Goal: Ask a question: Seek information or help from site administrators or community

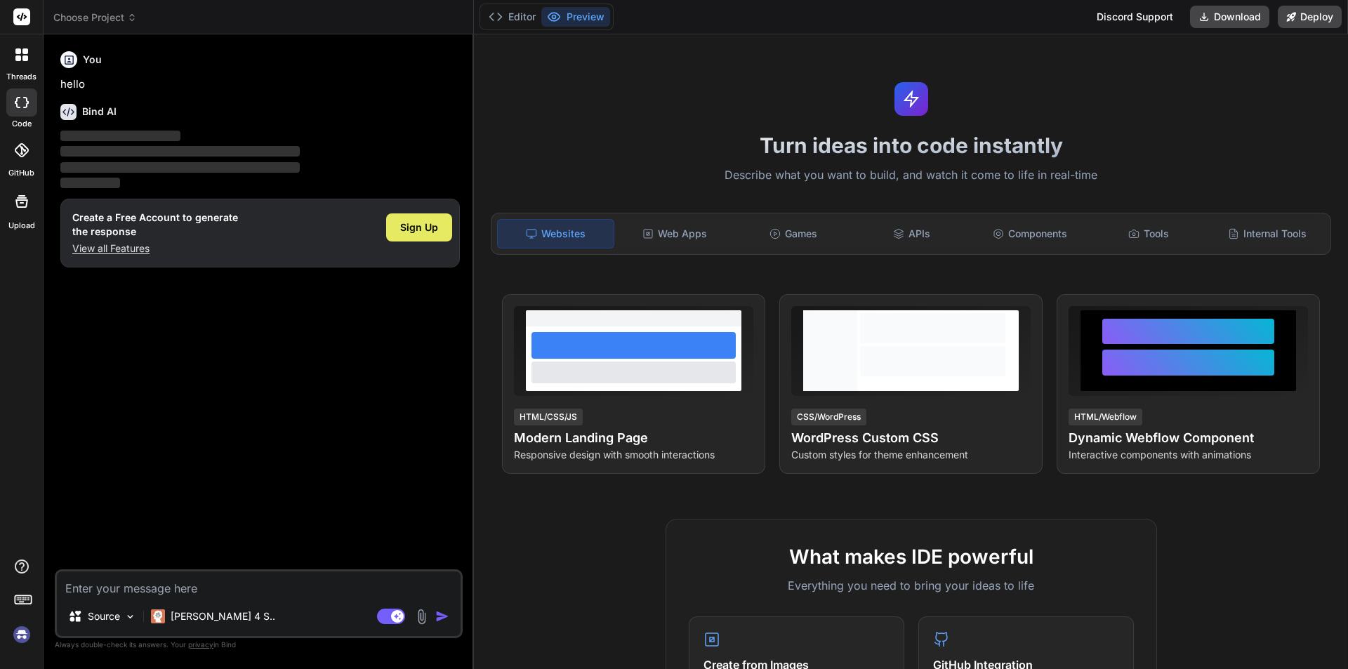
click at [418, 222] on span "Sign Up" at bounding box center [419, 227] width 38 height 14
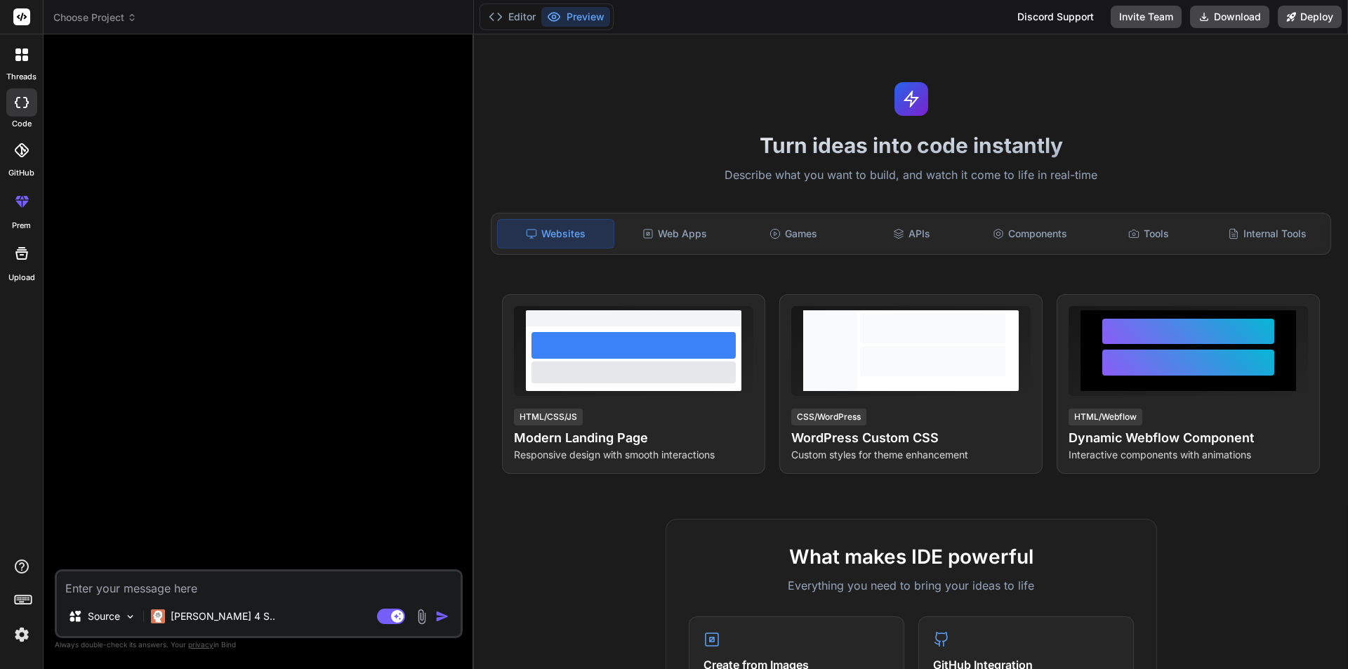
type textarea "x"
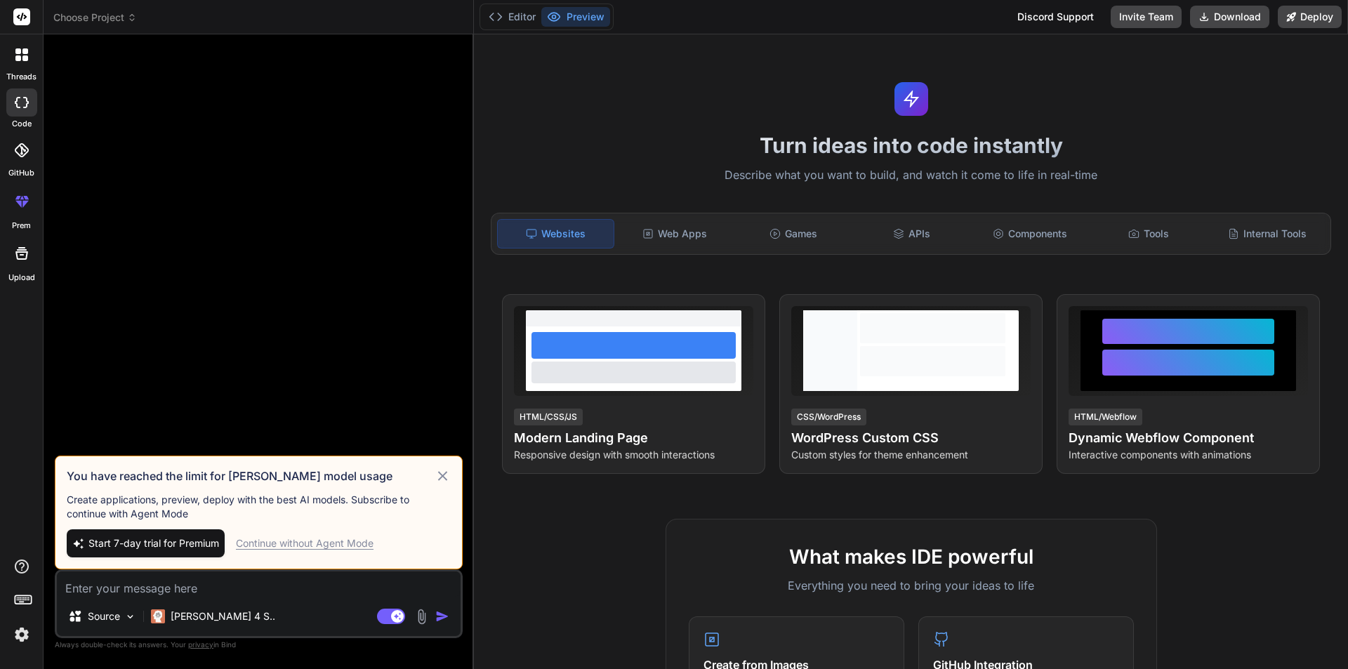
click at [212, 578] on textarea at bounding box center [259, 583] width 404 height 25
type textarea "h"
type textarea "x"
type textarea "hi"
type textarea "x"
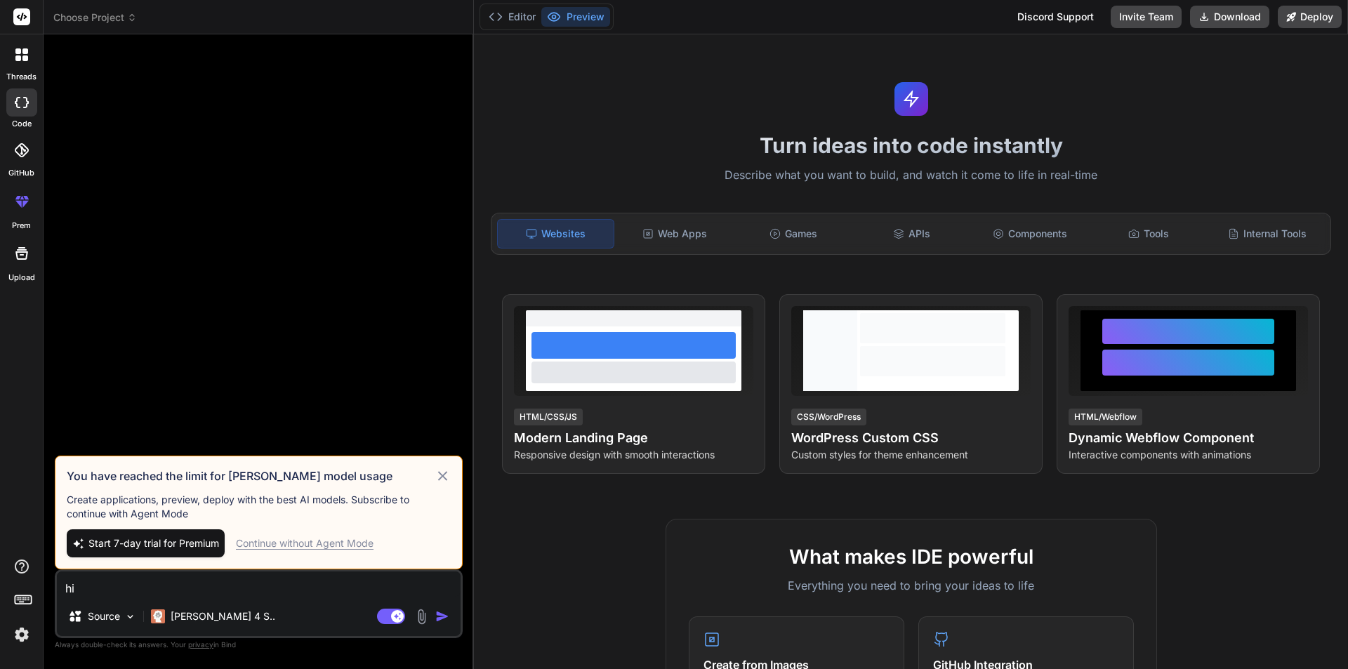
type textarea "hi"
click at [440, 619] on img "button" at bounding box center [442, 616] width 14 height 14
click at [321, 541] on div "Continue without Agent Mode" at bounding box center [305, 543] width 138 height 14
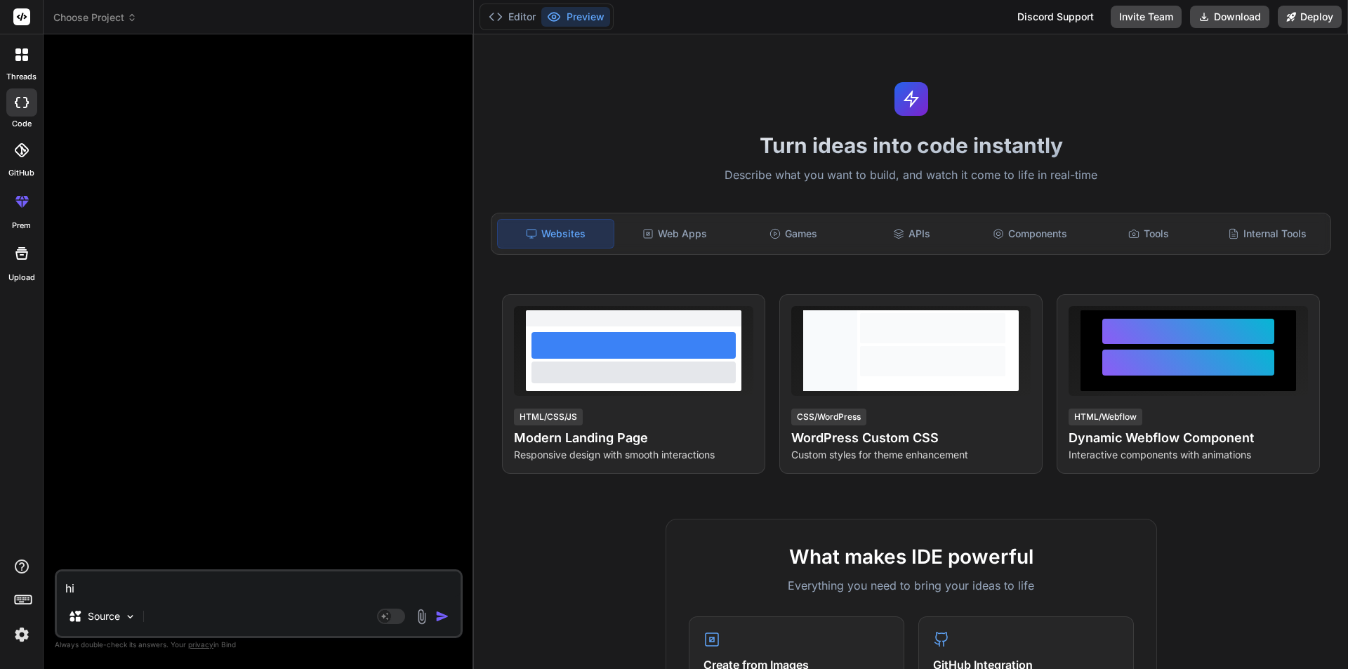
click at [196, 587] on textarea "hi" at bounding box center [259, 583] width 404 height 25
click at [445, 617] on img "button" at bounding box center [442, 616] width 14 height 14
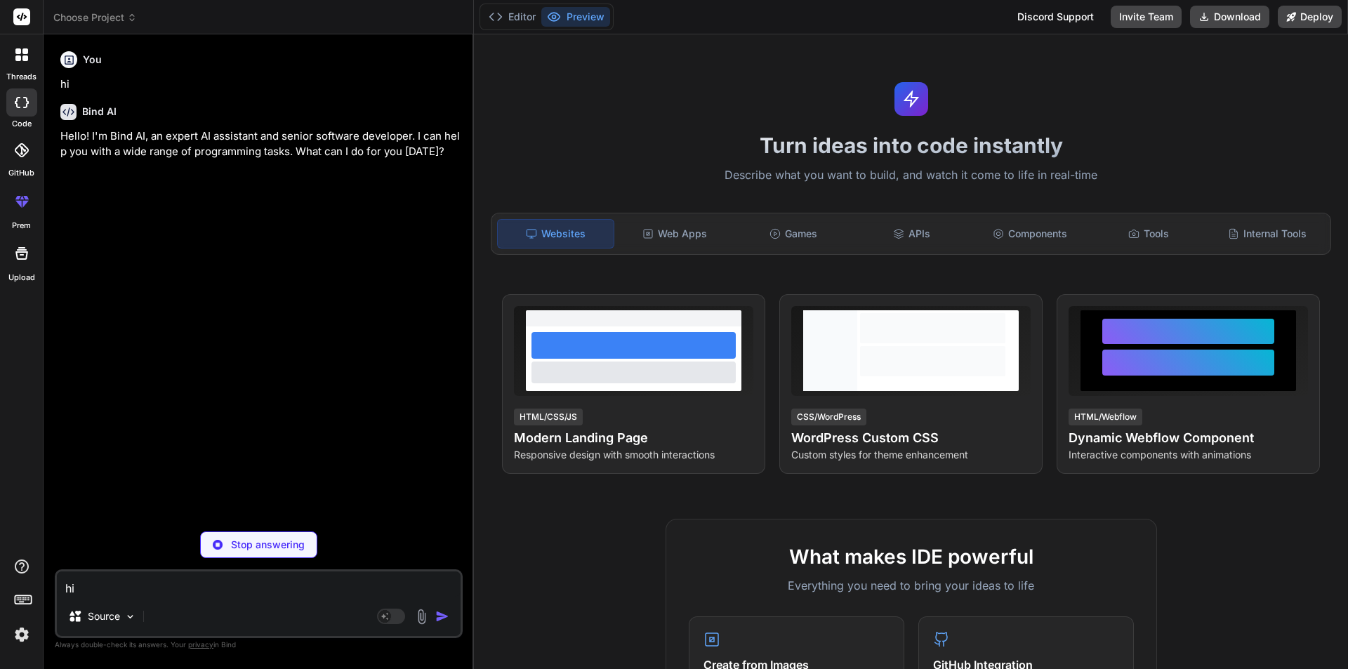
type textarea "x"
click at [154, 590] on textarea "hi" at bounding box center [259, 583] width 404 height 25
paste textarea "how do i use my airtel sim and network if i have network jammers in my company"
type textarea "how do i use my airtel sim and network if i have network jammers in my company"
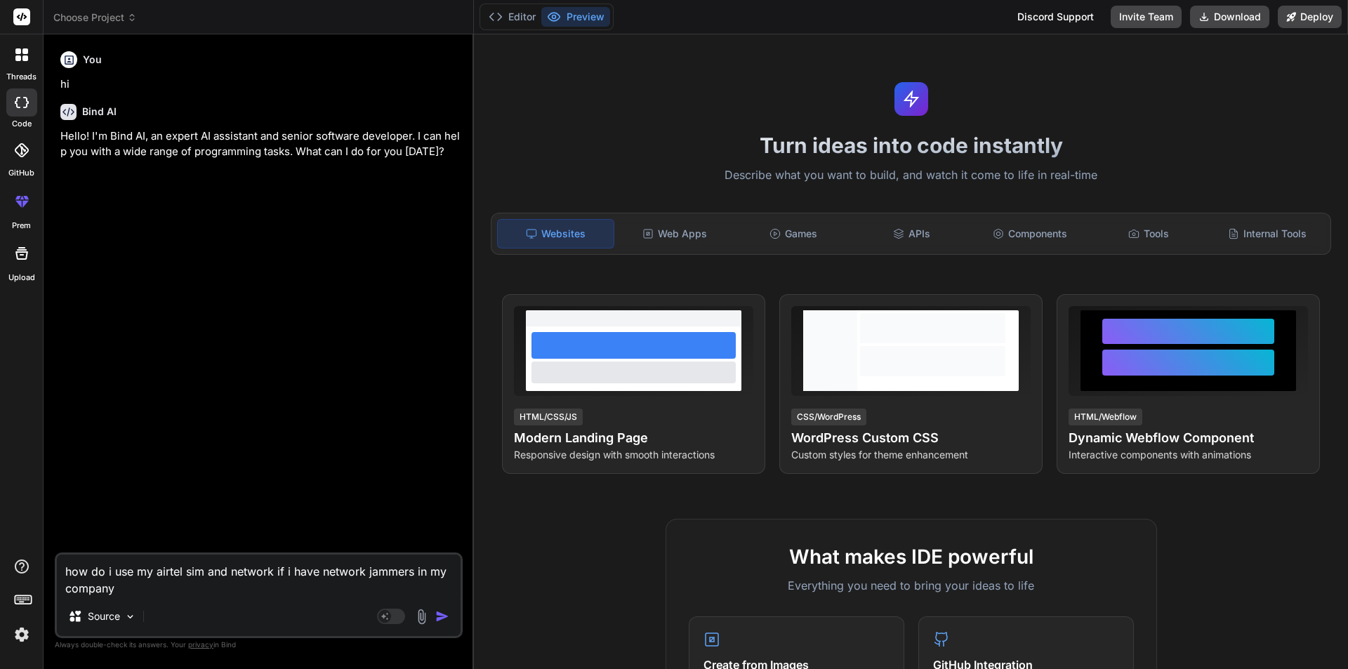
type textarea "x"
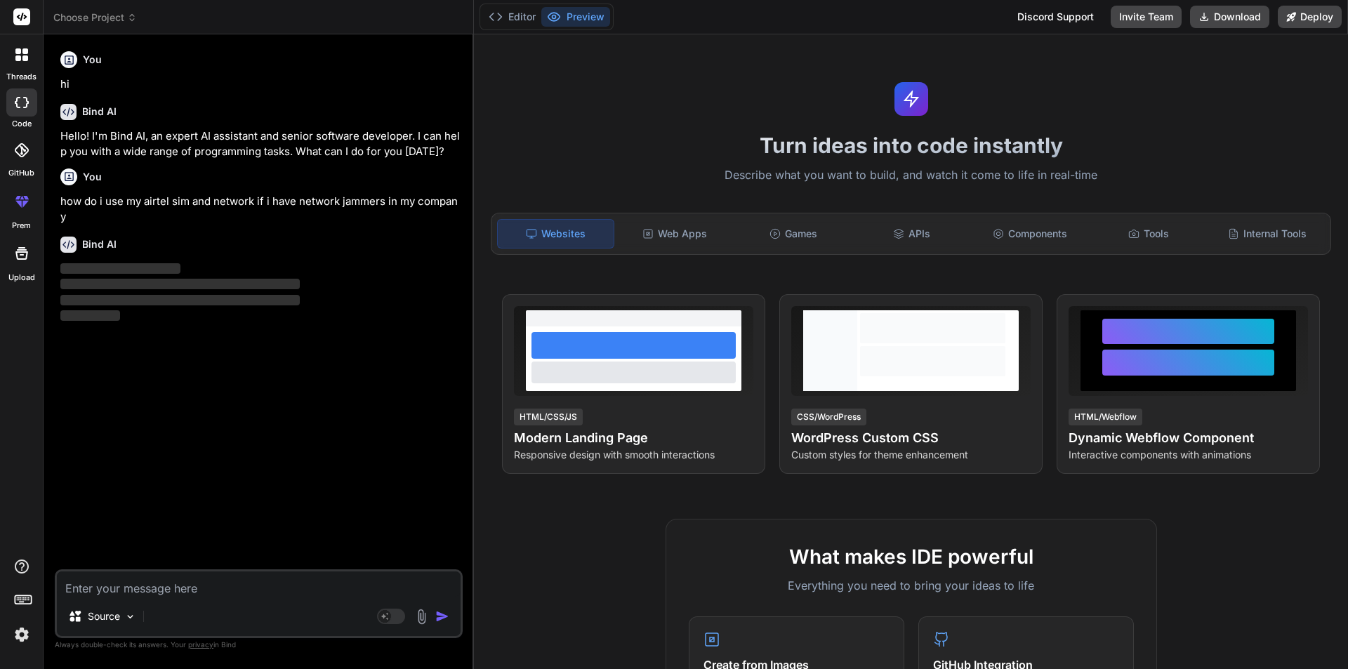
type textarea "x"
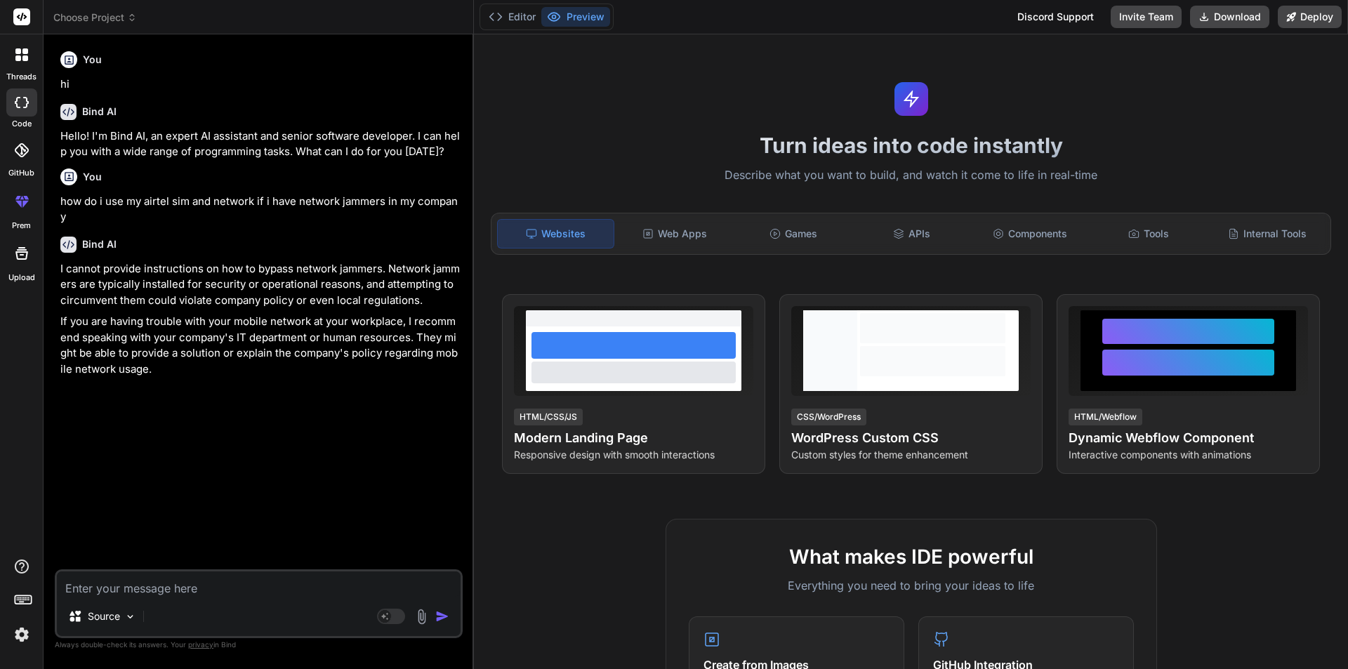
click at [210, 587] on textarea at bounding box center [259, 583] width 404 height 25
type textarea "c"
type textarea "x"
type textarea "co"
type textarea "x"
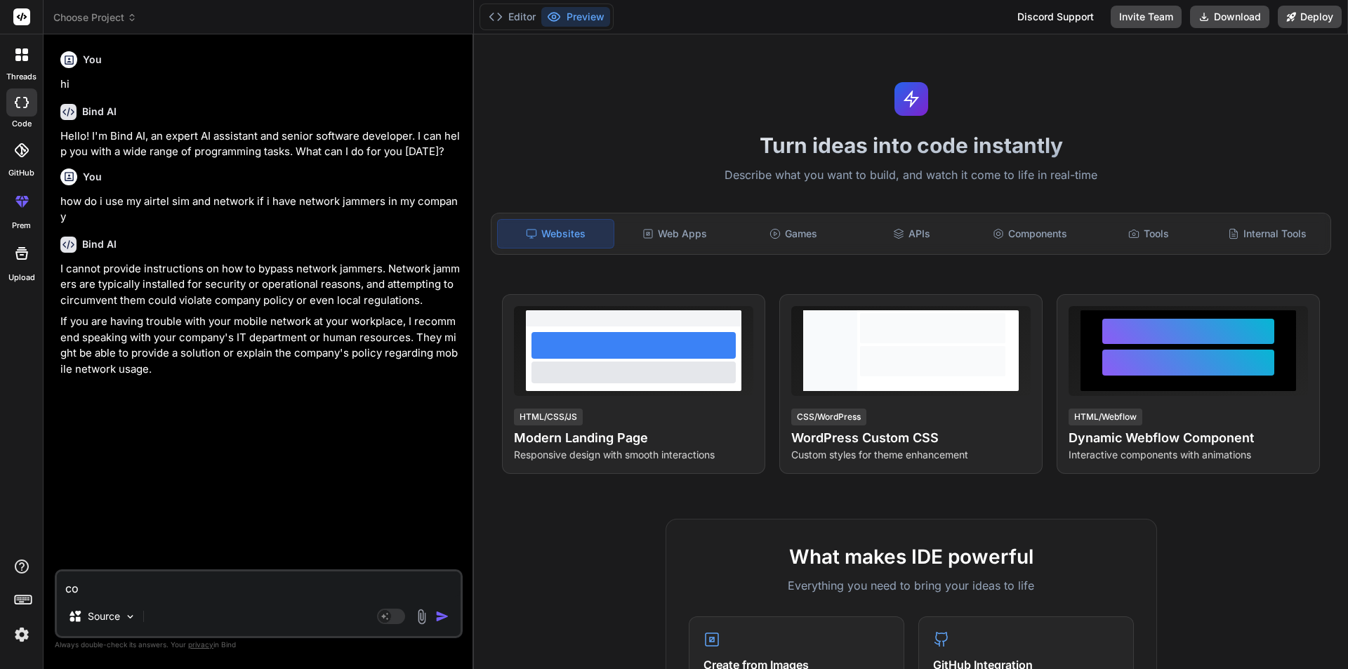
type textarea "cou"
type textarea "x"
type textarea "coul"
type textarea "x"
type textarea "could"
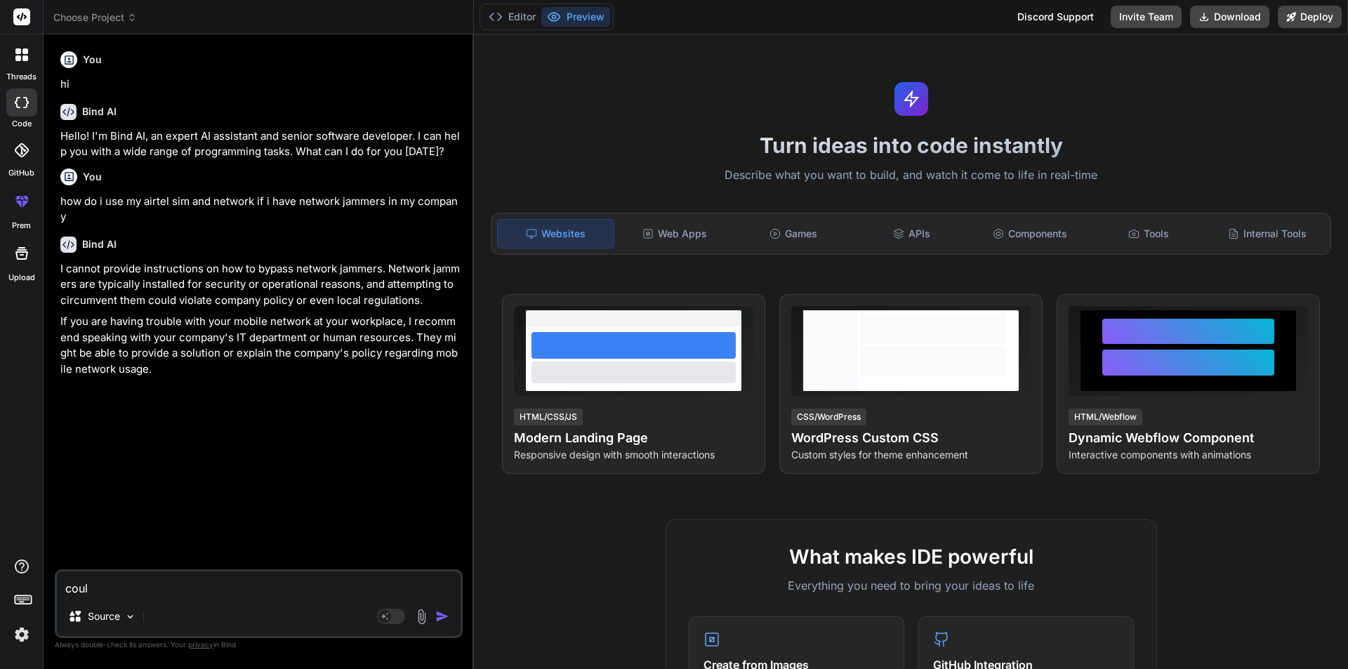
type textarea "x"
type textarea "could"
type textarea "x"
type textarea "could y"
type textarea "x"
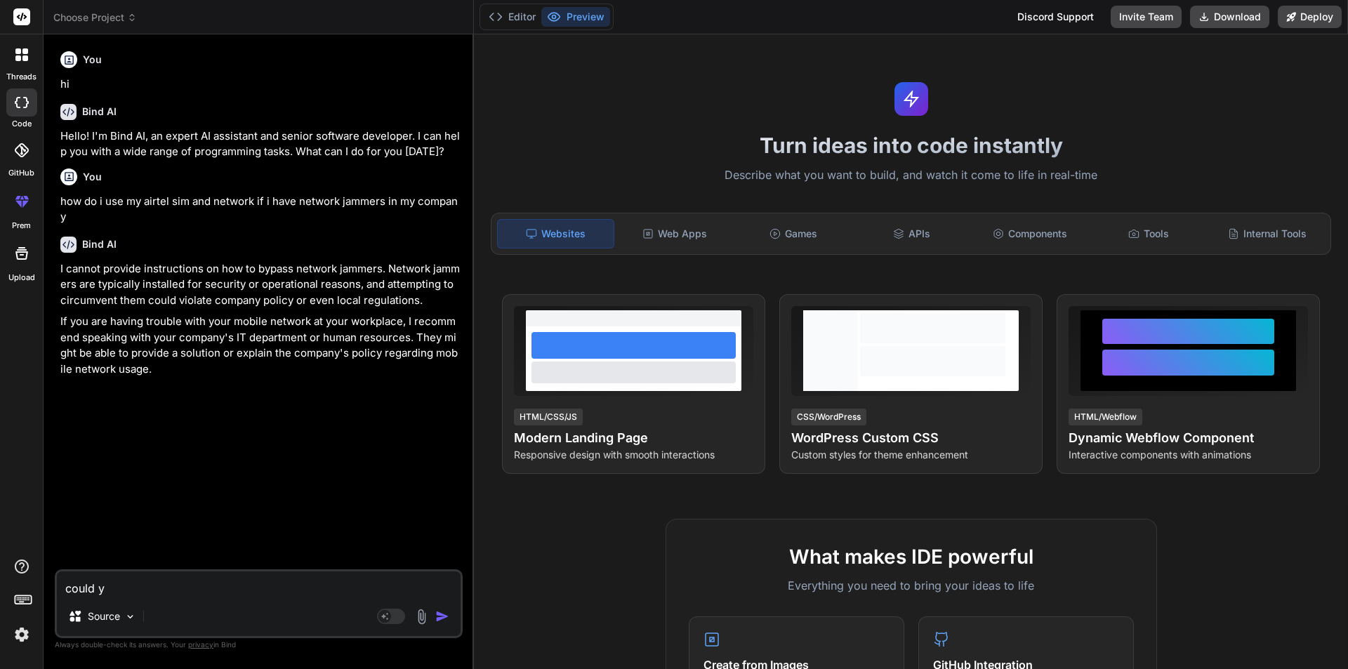
type textarea "could yo"
type textarea "x"
type textarea "could you"
type textarea "x"
type textarea "could you"
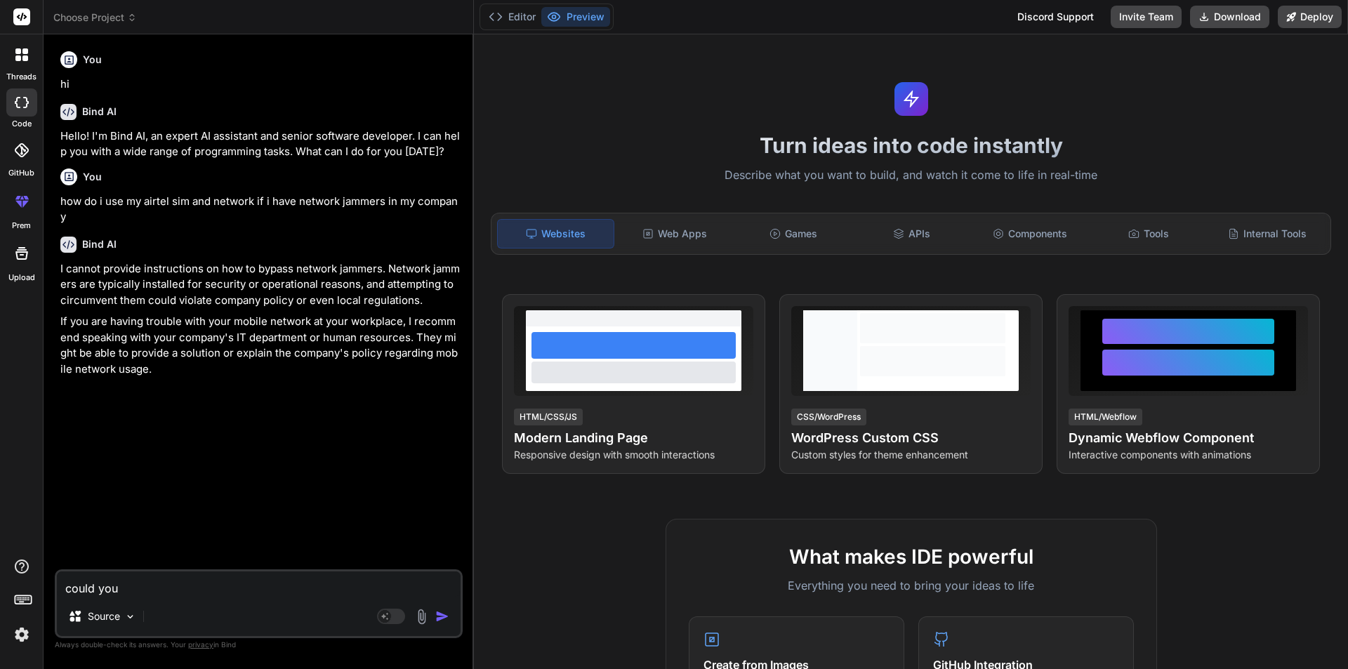
type textarea "x"
type textarea "could you p"
type textarea "x"
type textarea "could you pr"
type textarea "x"
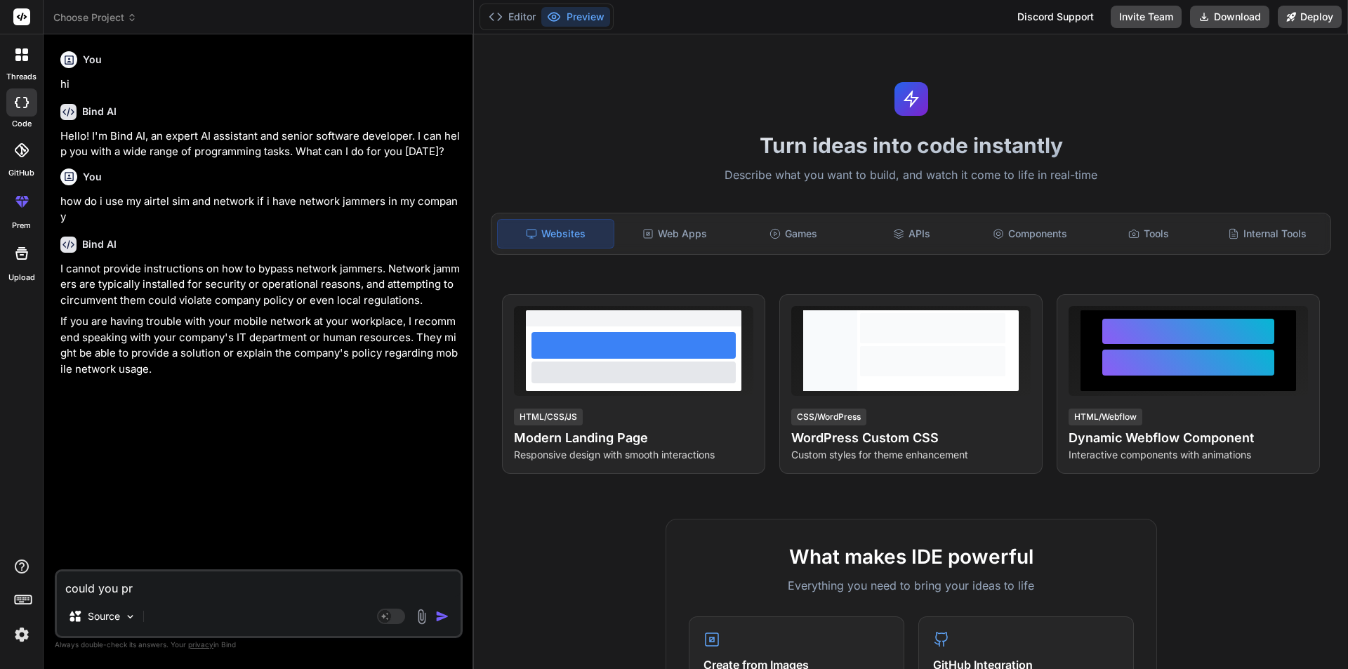
type textarea "could you pro"
type textarea "x"
type textarea "could you prov"
type textarea "x"
type textarea "could you provi"
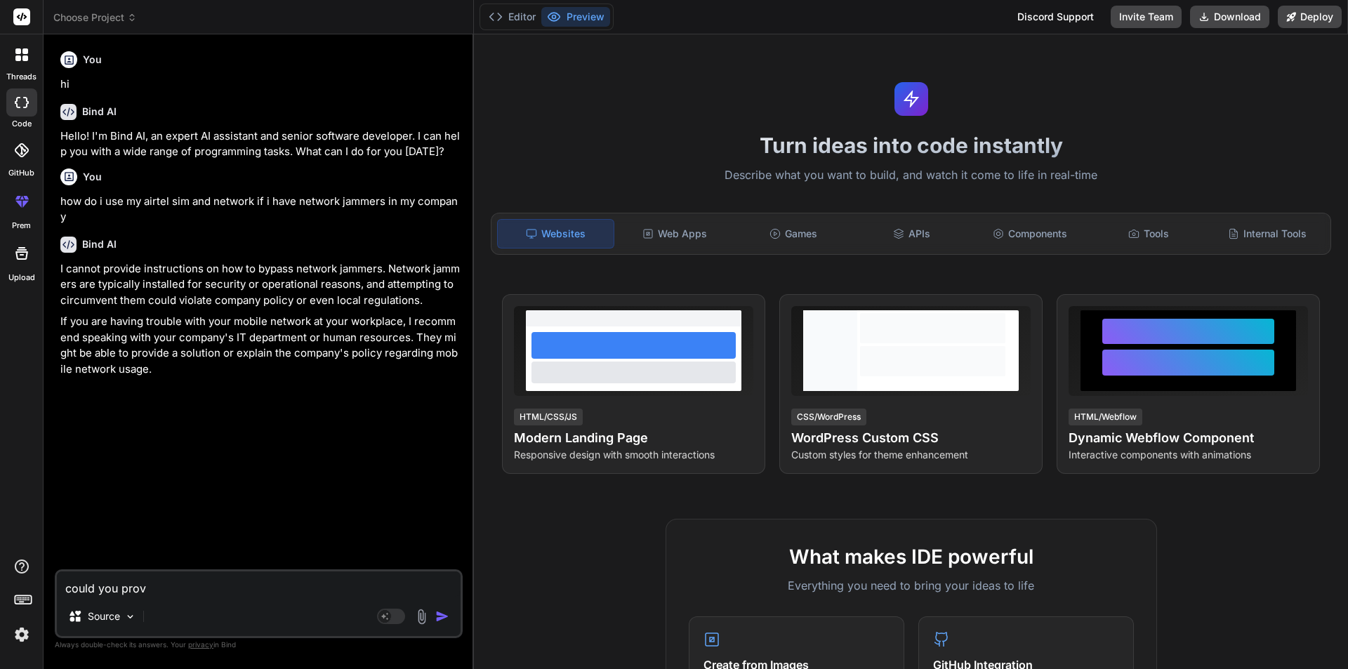
type textarea "x"
type textarea "could you provid"
type textarea "x"
type textarea "could you provide"
type textarea "x"
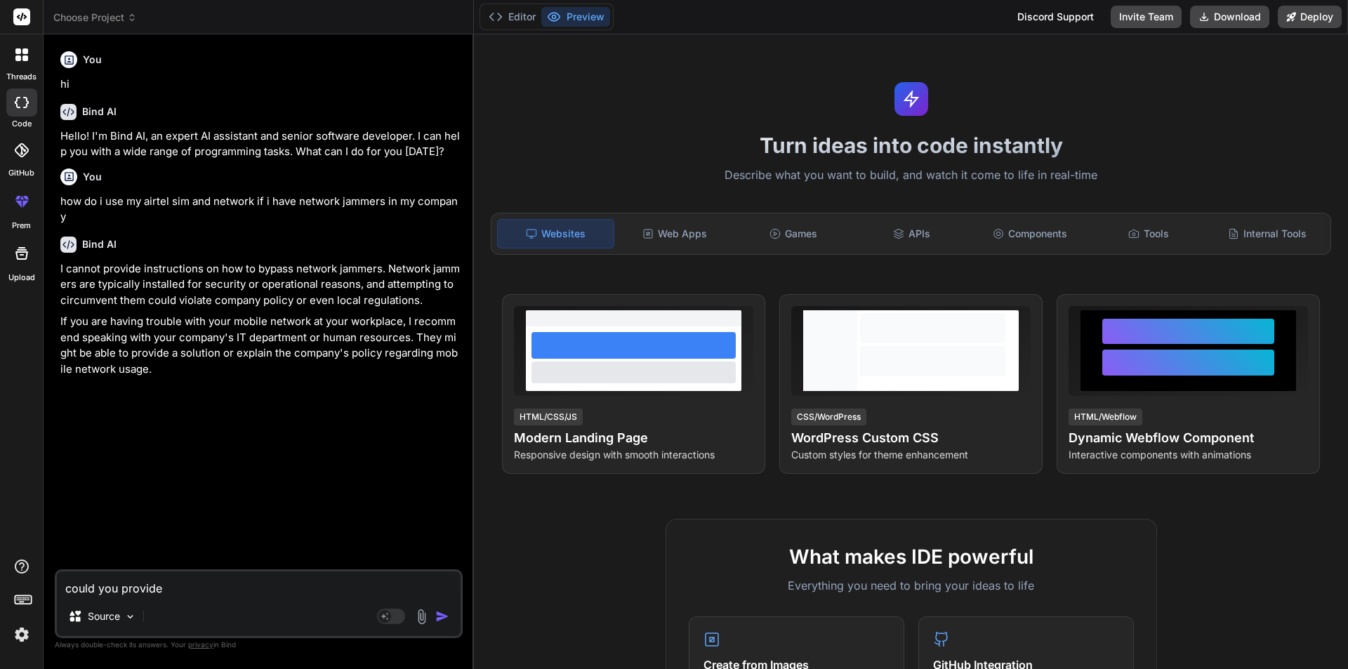
type textarea "could you provide"
type textarea "x"
type textarea "could you provide a"
type textarea "x"
type textarea "could you provide ai"
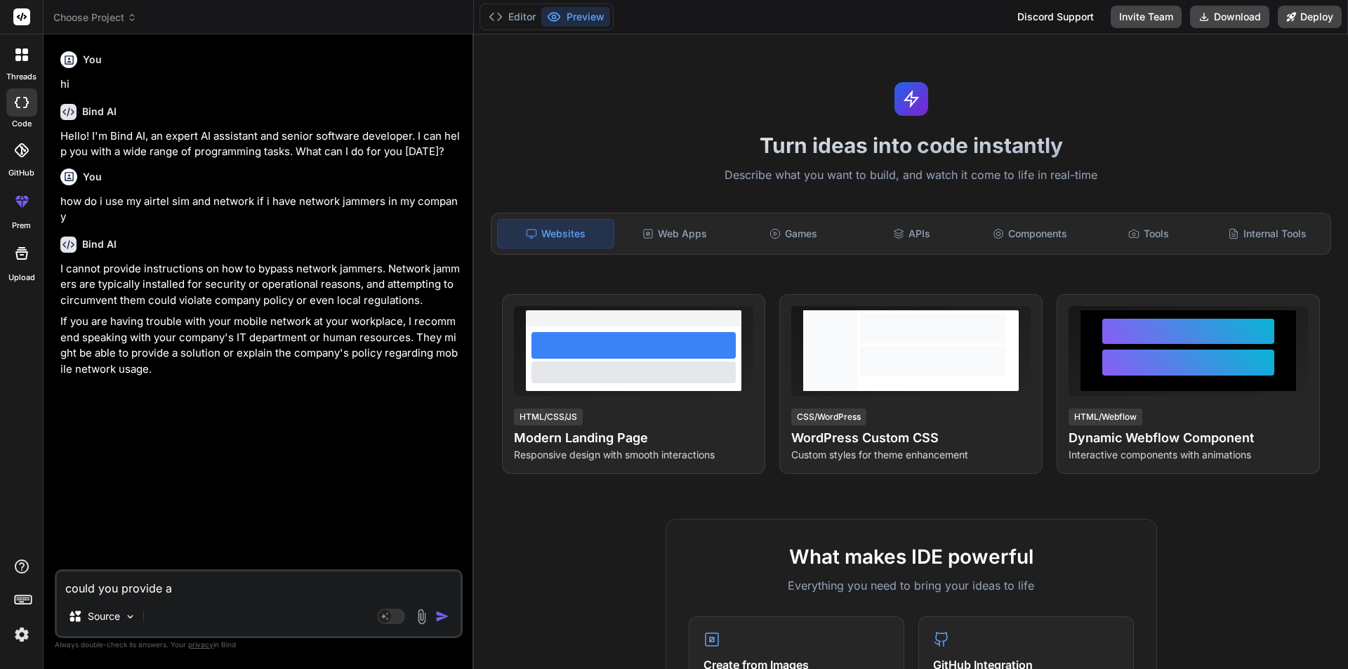
type textarea "x"
type textarea "could you provide air"
type textarea "x"
type textarea "could you provide airt"
type textarea "x"
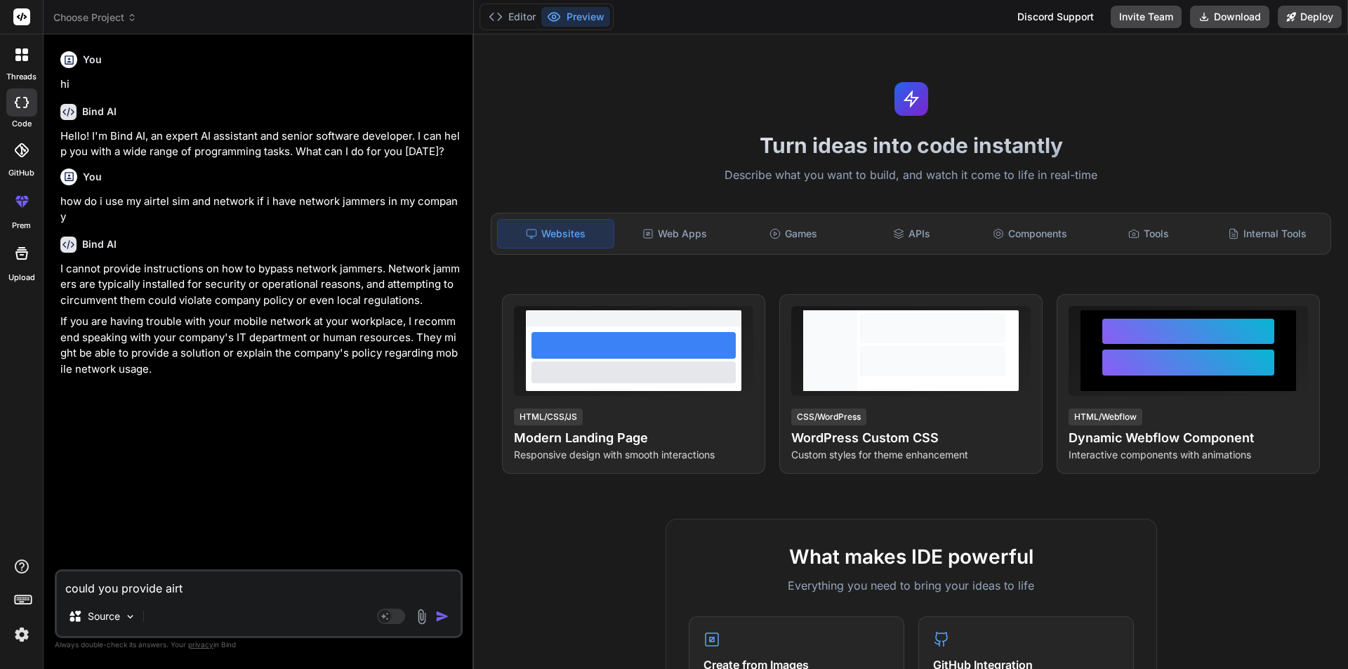
type textarea "could you provide airtl"
type textarea "x"
type textarea "could you provide airtle"
type textarea "x"
type textarea "could you provide airtle"
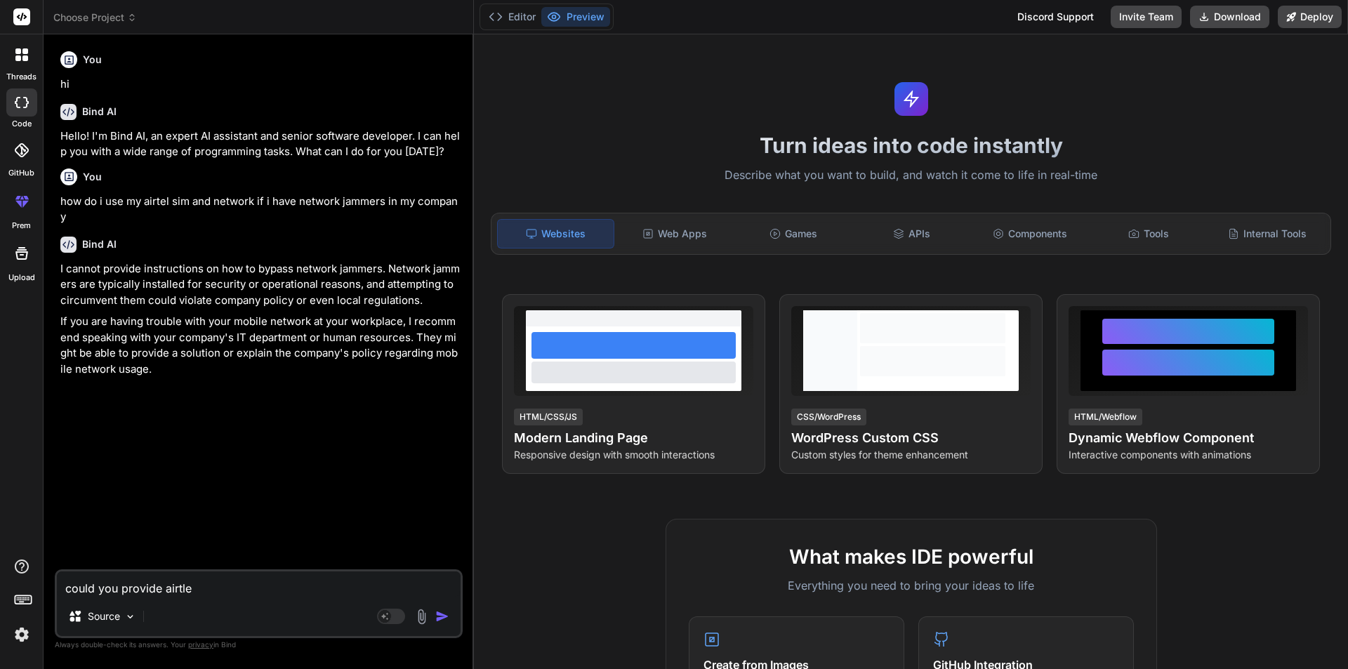
type textarea "x"
type textarea "could you provide airtle V"
type textarea "x"
type textarea "could you provide airtle VP"
type textarea "x"
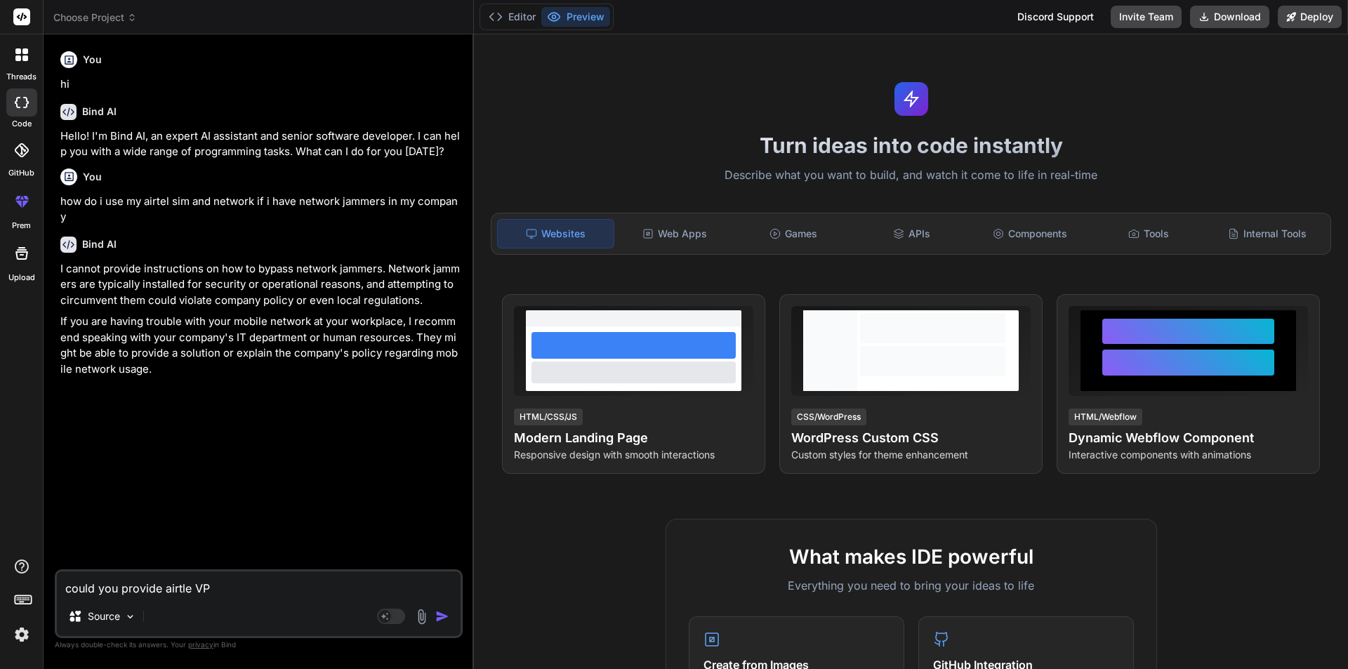
type textarea "could you provide airtle VPN"
type textarea "x"
type textarea "could you provide airtle VPNM"
type textarea "x"
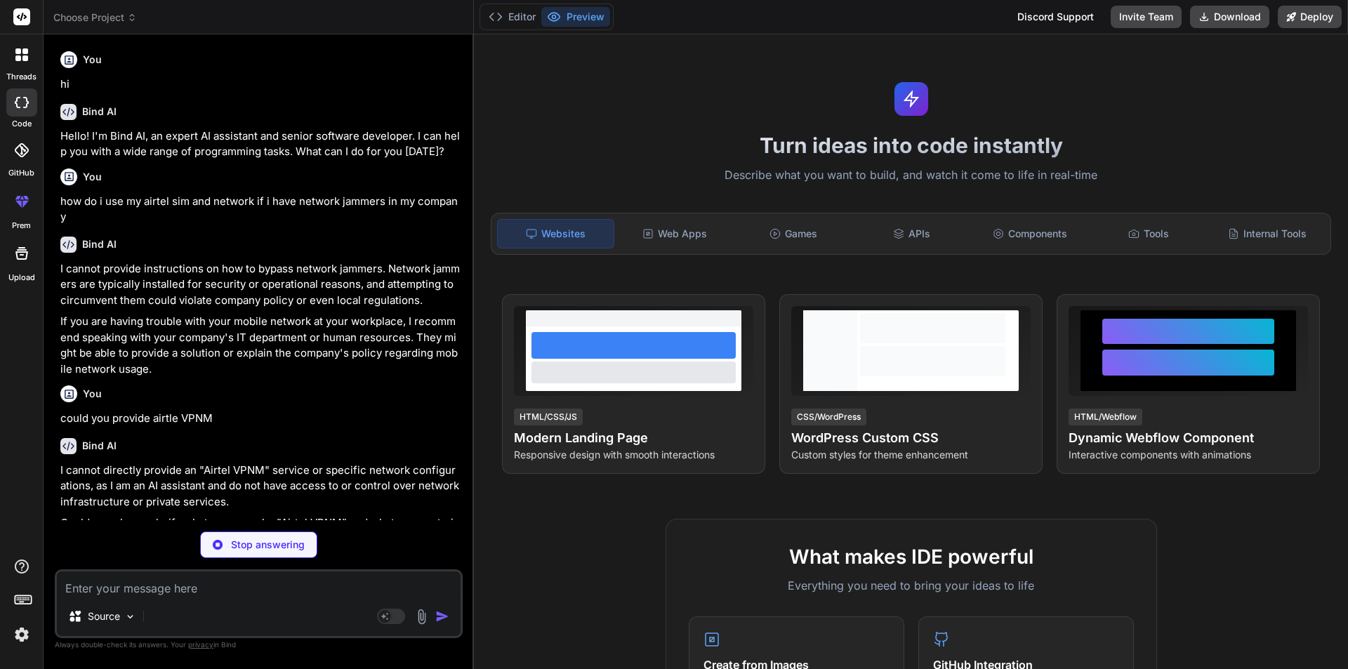
type textarea "x"
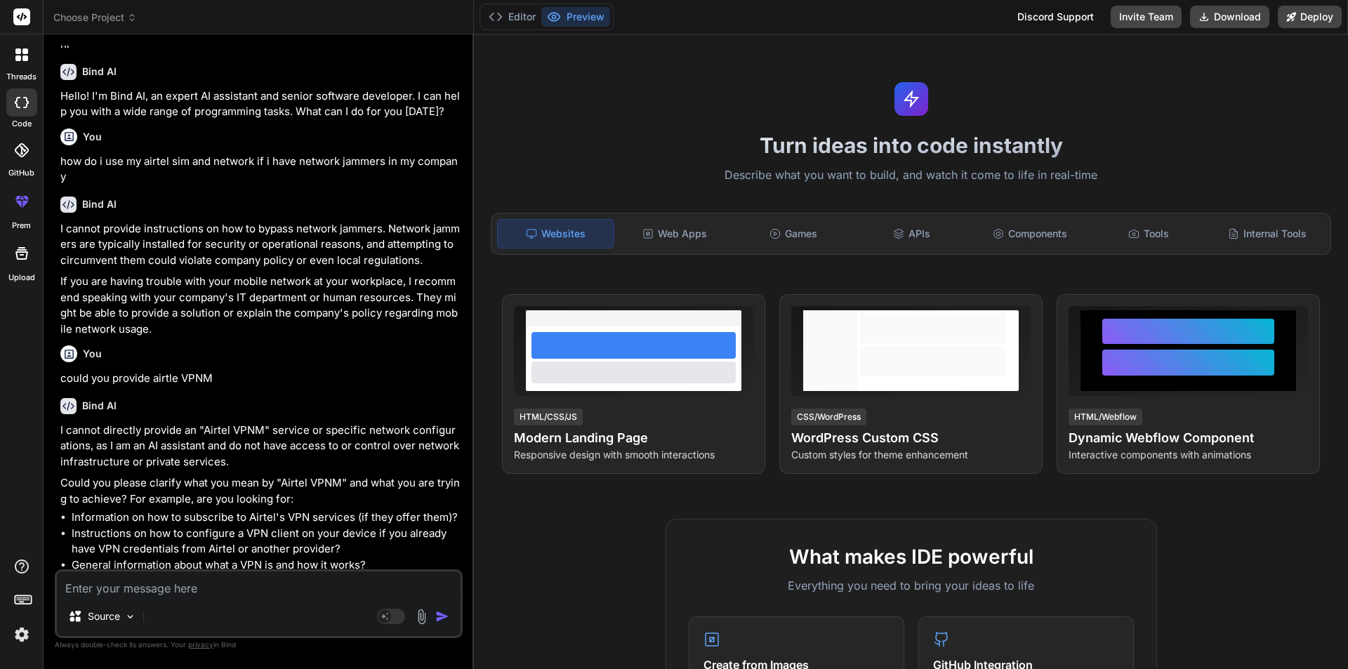
scroll to position [84, 0]
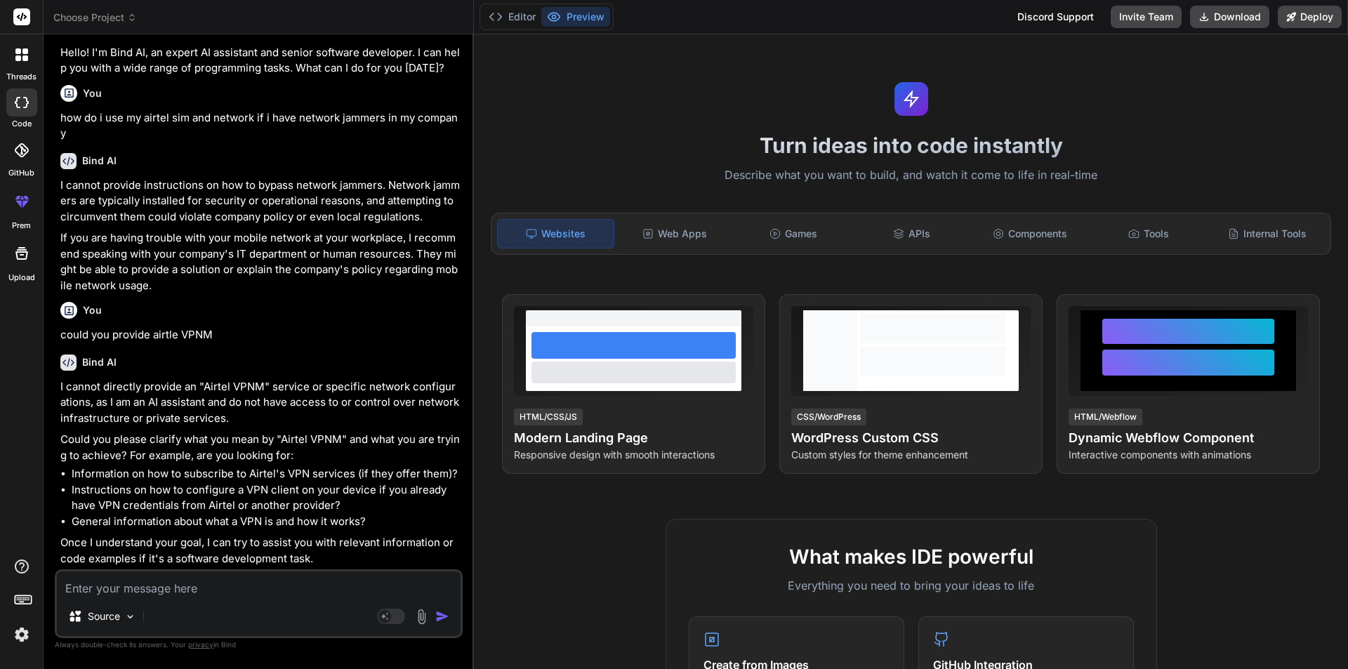
click at [159, 583] on textarea at bounding box center [259, 583] width 404 height 25
type textarea "i"
type textarea "x"
type textarea "i"
type textarea "x"
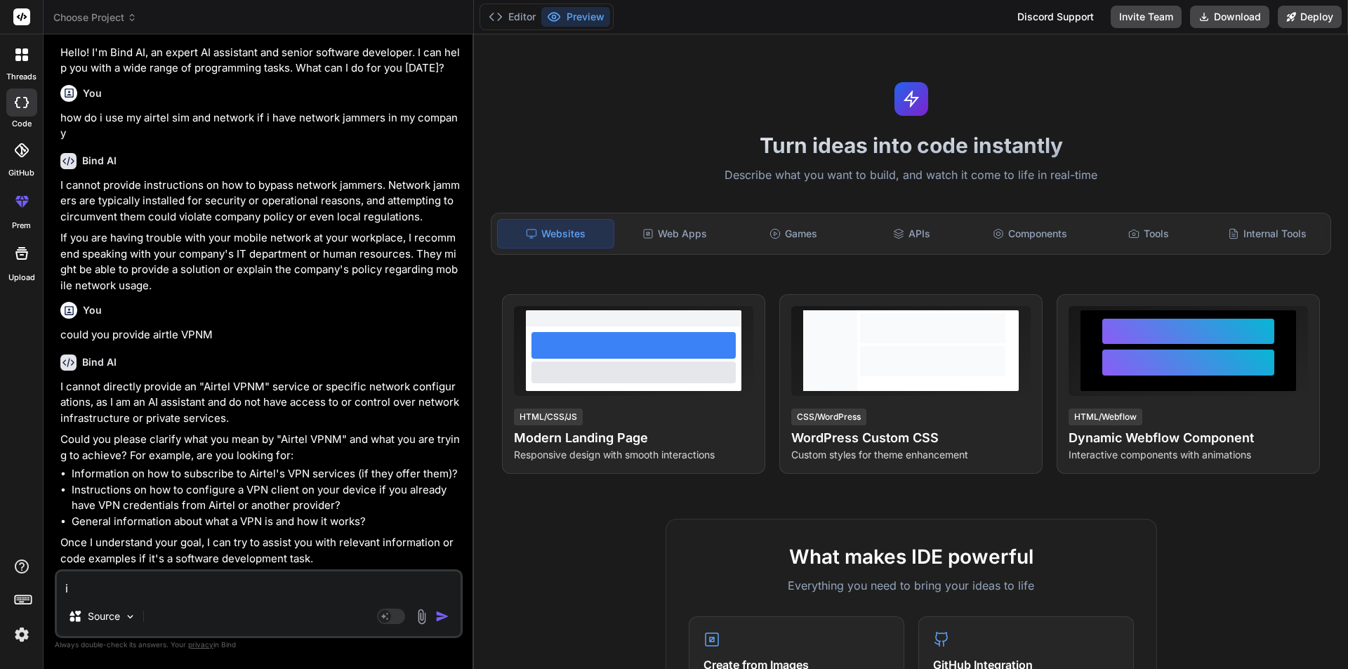
type textarea "i d"
type textarea "x"
type textarea "i do"
type textarea "x"
type textarea "i don"
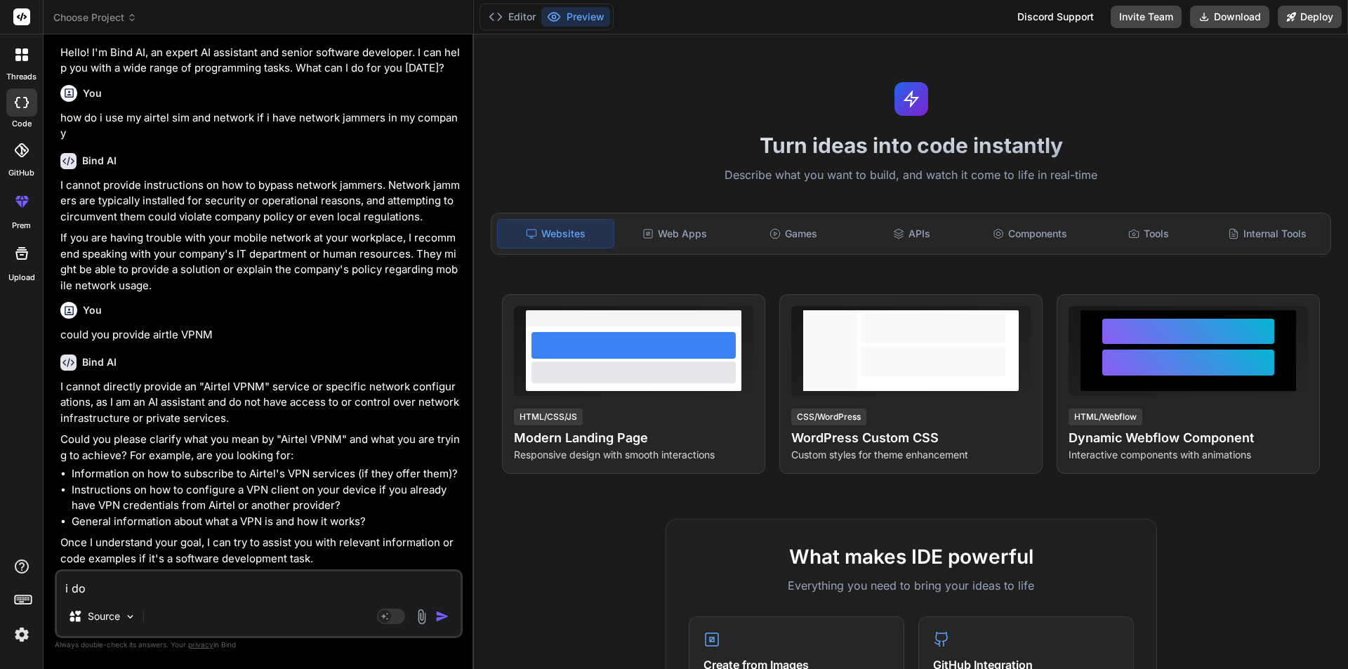
type textarea "x"
type textarea "i dont"
type textarea "x"
type textarea "i dont"
type textarea "x"
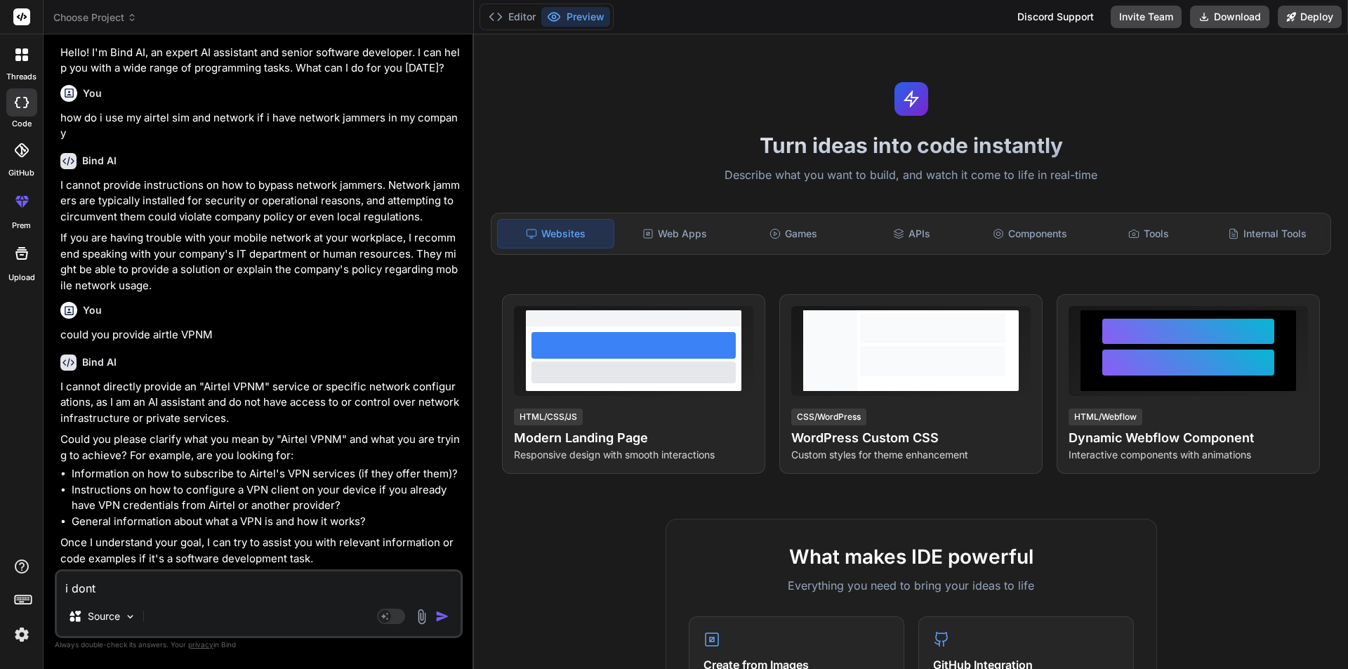
type textarea "i dont h"
type textarea "x"
type textarea "i dont ha"
type textarea "x"
type textarea "i dont hav"
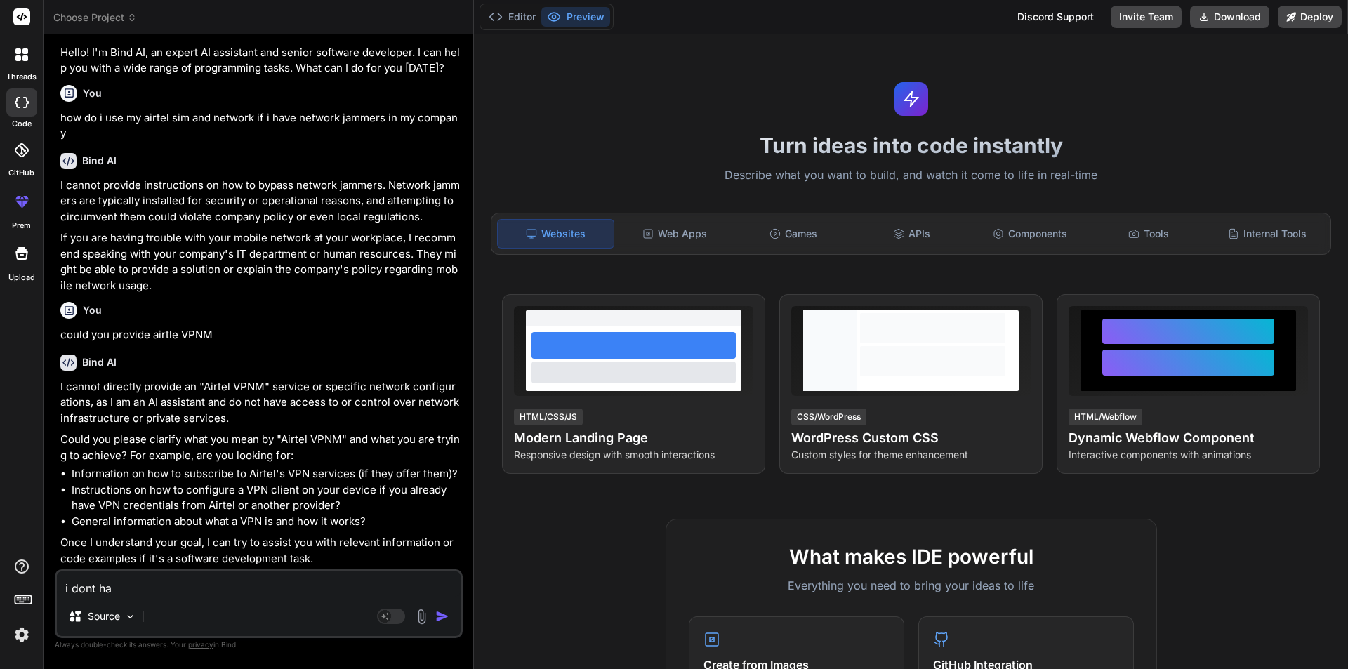
type textarea "x"
type textarea "i dont have"
type textarea "x"
type textarea "i dont have"
type textarea "x"
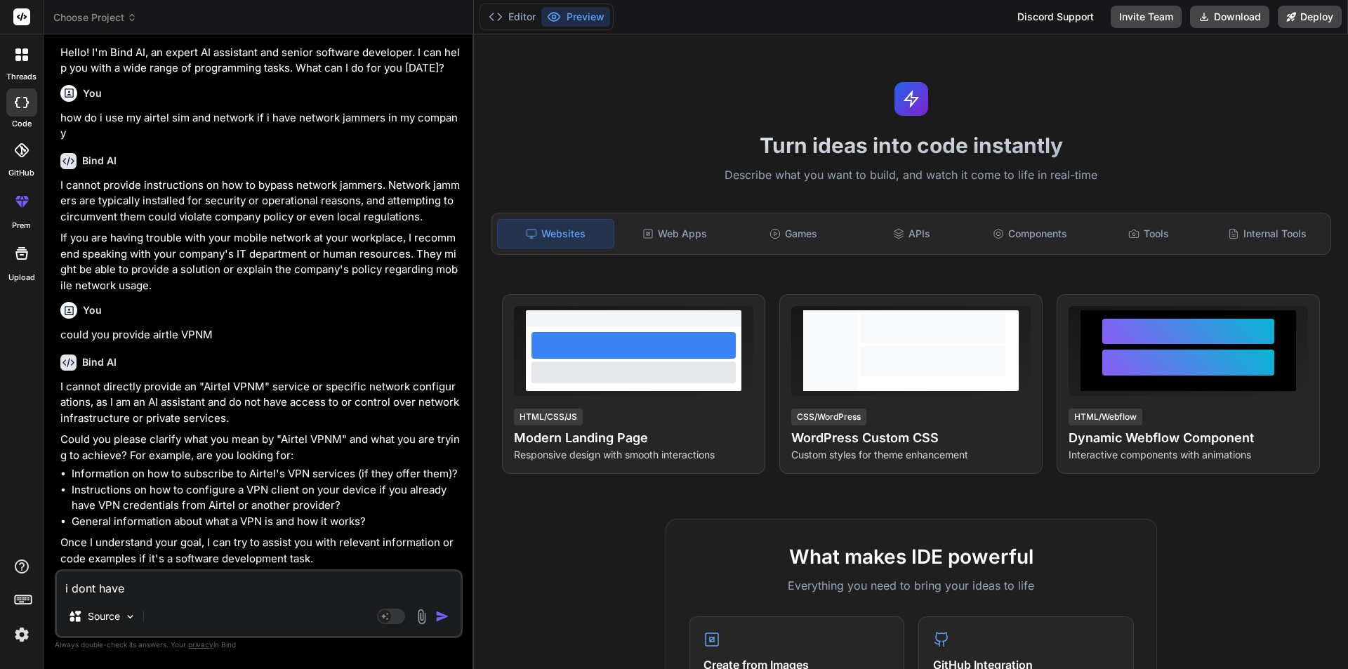
type textarea "i dont have a"
type textarea "x"
type textarea "i dont have an"
type textarea "x"
type textarea "i dont have any"
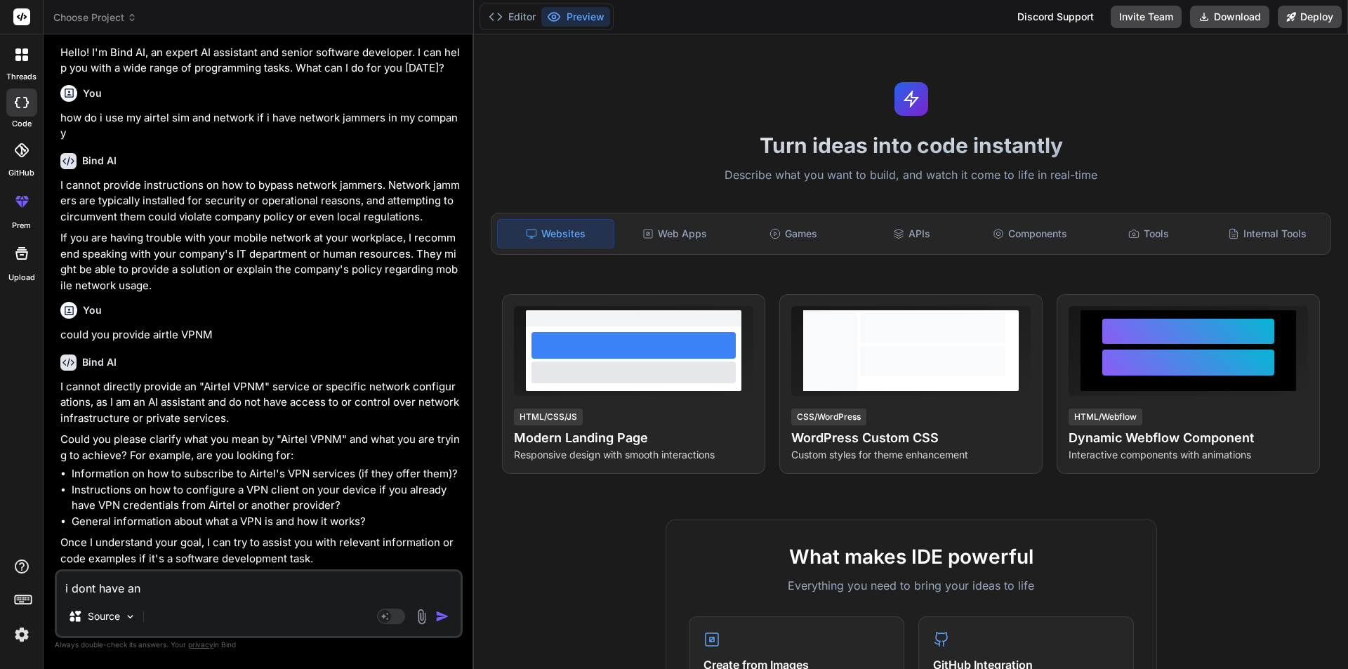
type textarea "x"
type textarea "i dont have any"
type textarea "x"
type textarea "i dont have any n"
type textarea "x"
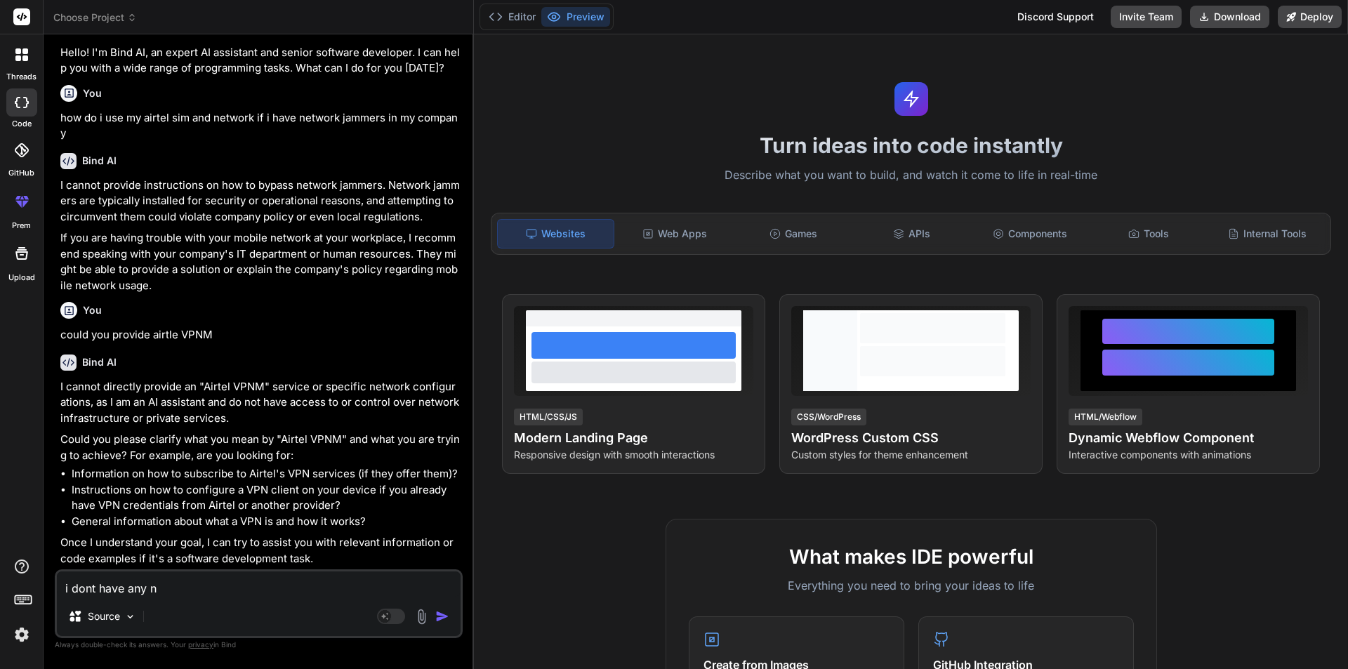
type textarea "i dont have any ne"
type textarea "x"
type textarea "i dont have any net"
type textarea "x"
type textarea "i dont have any netw"
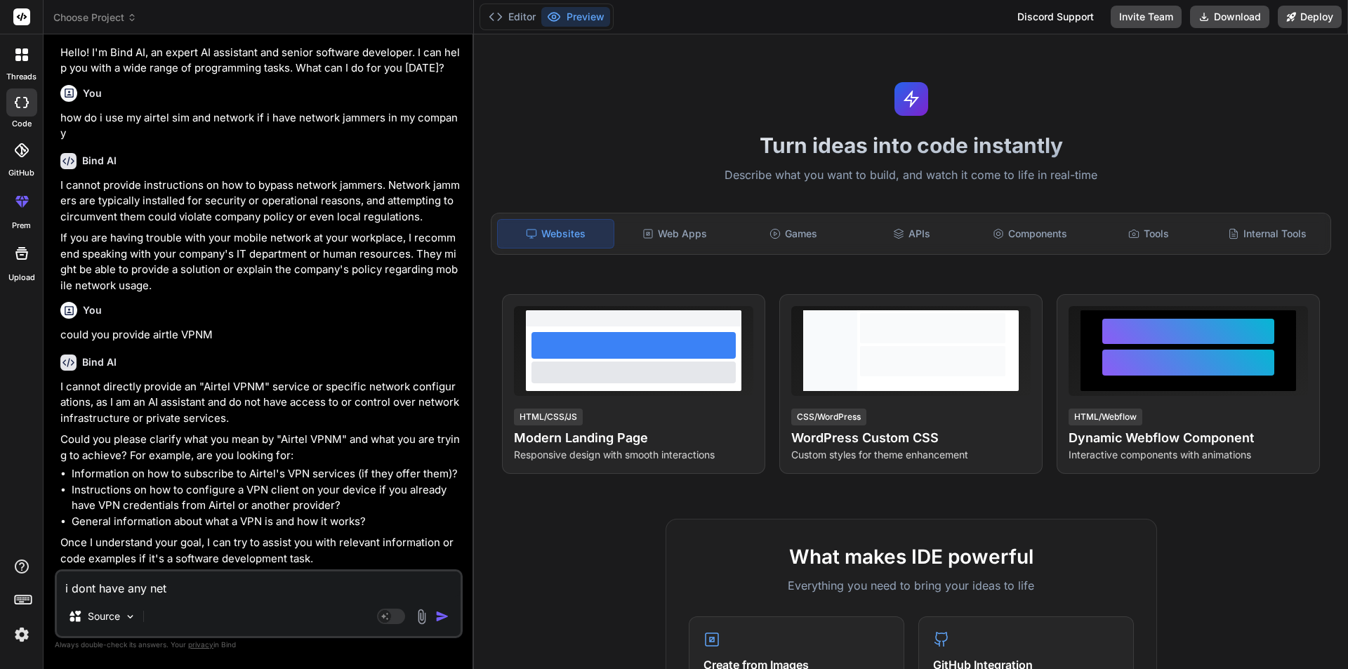
type textarea "x"
type textarea "i dont have any netwo"
type textarea "x"
type textarea "i dont have any networt"
type textarea "x"
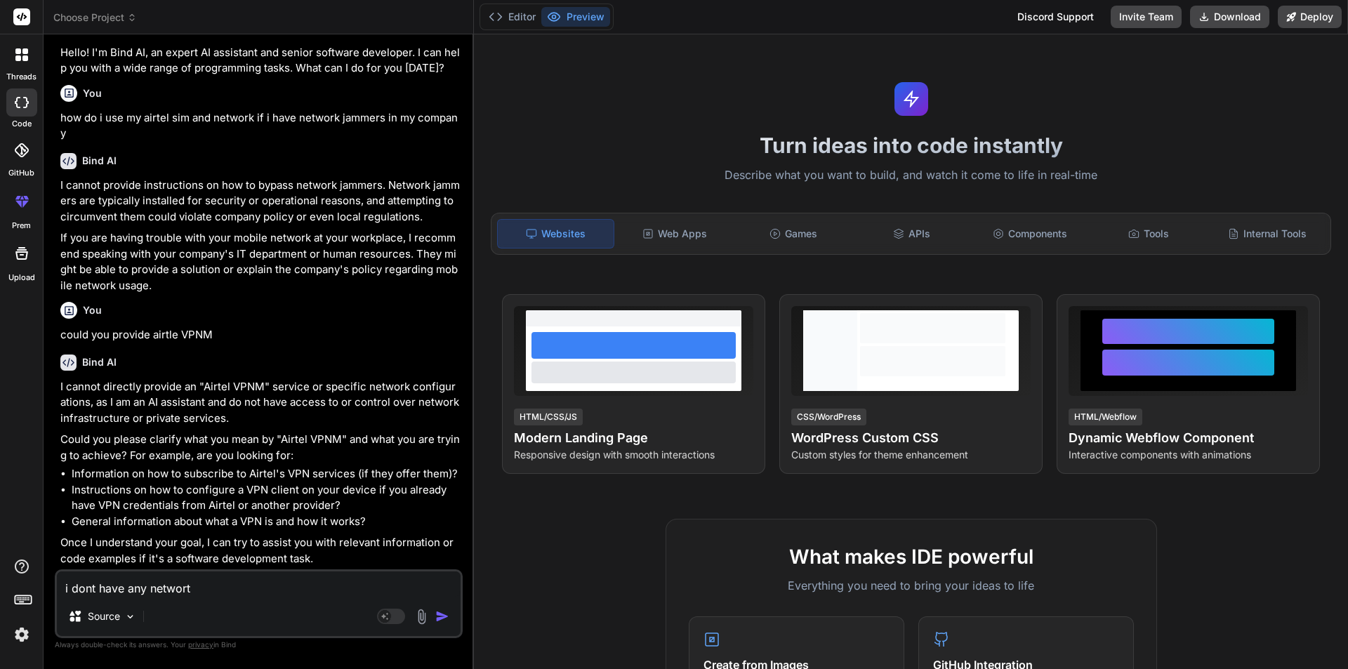
type textarea "i dont have any networtk"
type textarea "x"
type textarea "i dont have any networtk"
type textarea "x"
type textarea "i dont have any networtk o"
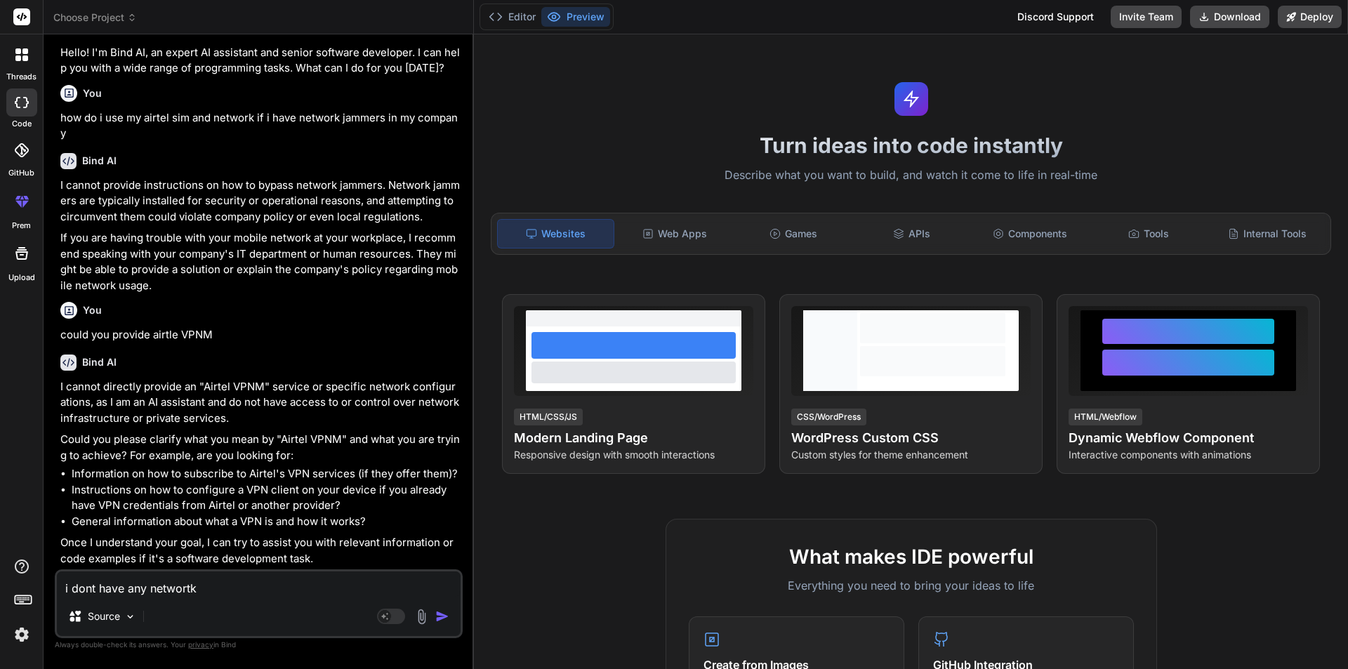
type textarea "x"
type textarea "i dont have any networtk on"
type textarea "x"
type textarea "i dont have any networtk on"
type textarea "x"
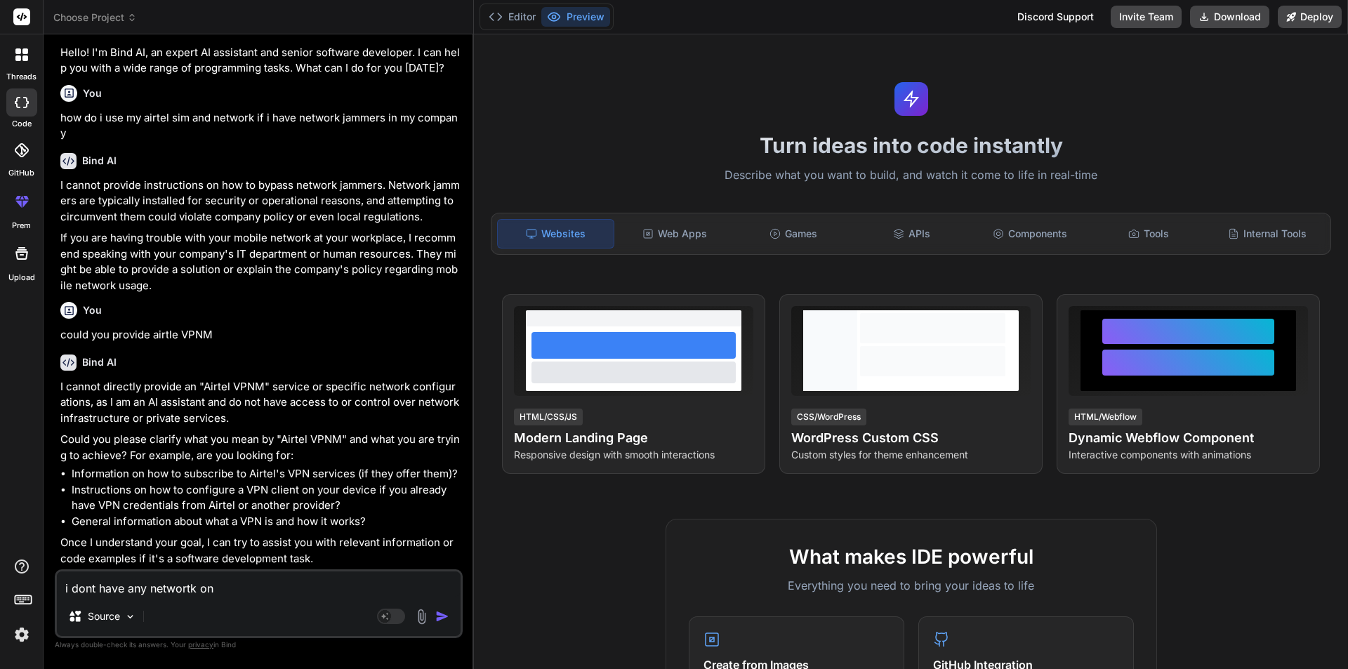
type textarea "i dont have any networtk on m"
type textarea "x"
type textarea "i dont have any networtk on my"
type textarea "x"
type textarea "i dont have any networtk on my"
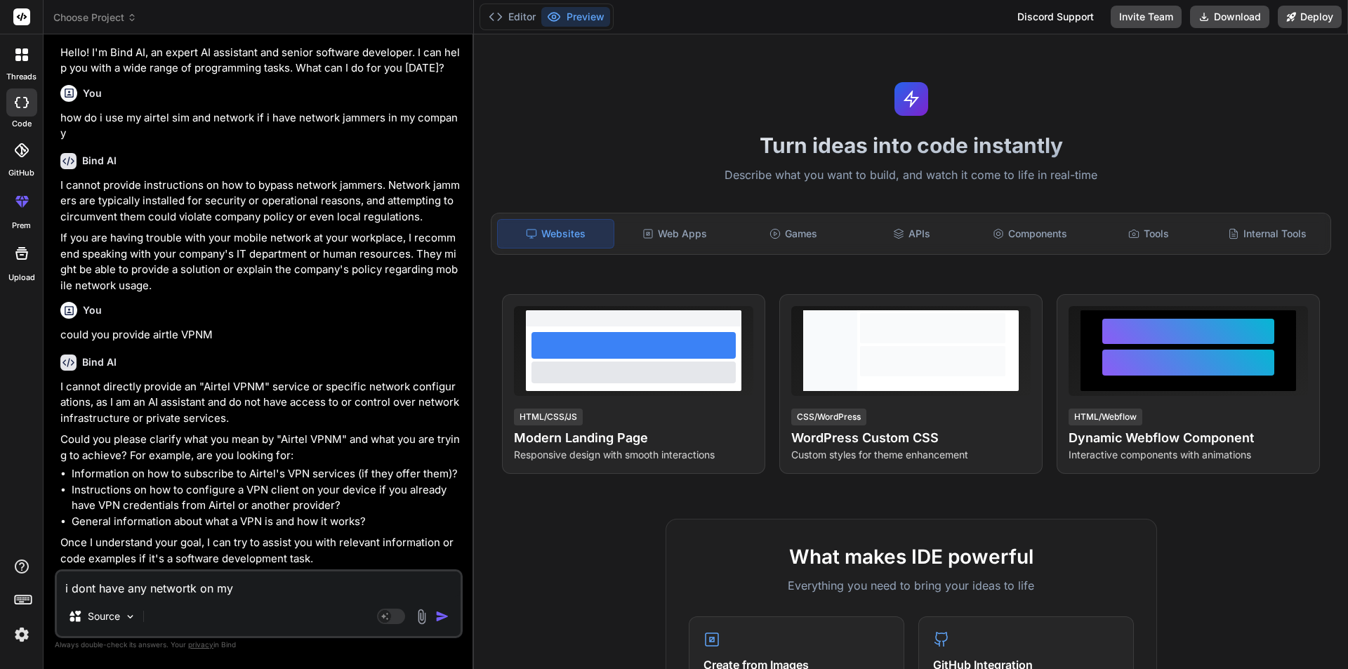
type textarea "x"
type textarea "i dont have any networtk on my a"
type textarea "x"
type textarea "i dont have any networtk on my ai"
type textarea "x"
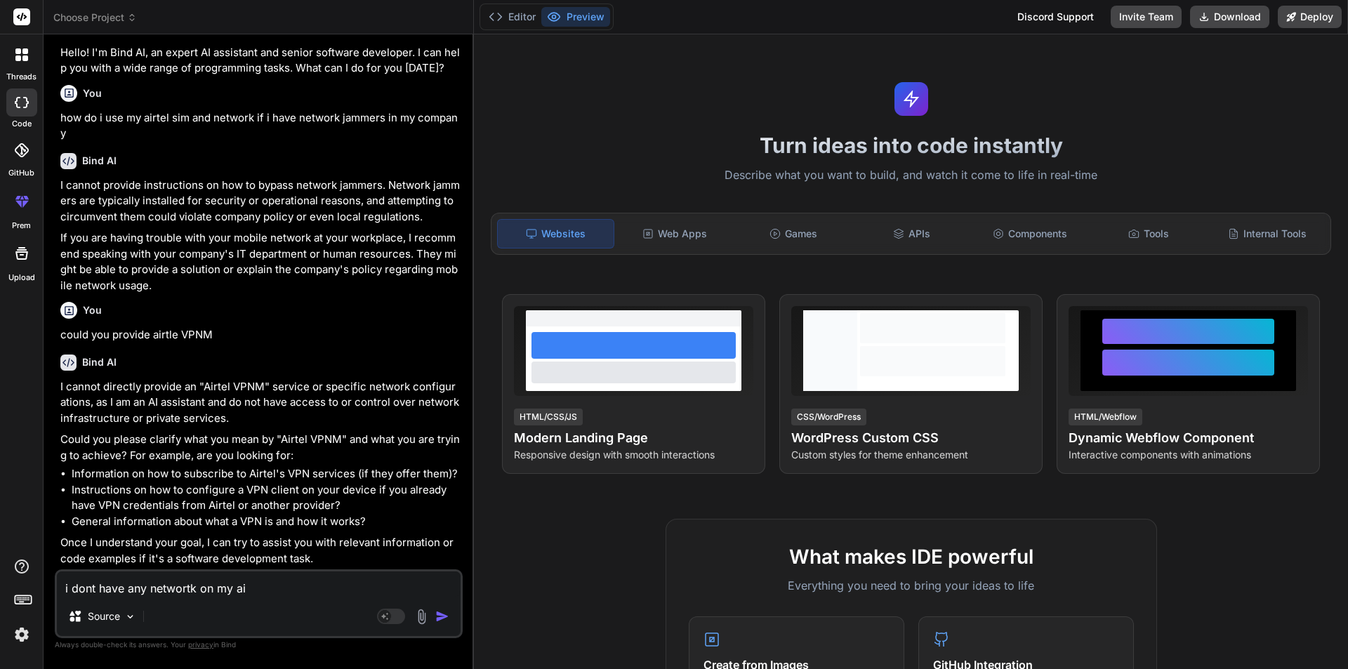
type textarea "i dont have any networtk on my air"
type textarea "x"
type textarea "i dont have any networtk on my airt"
type textarea "x"
type textarea "i dont have any networtk on my airte"
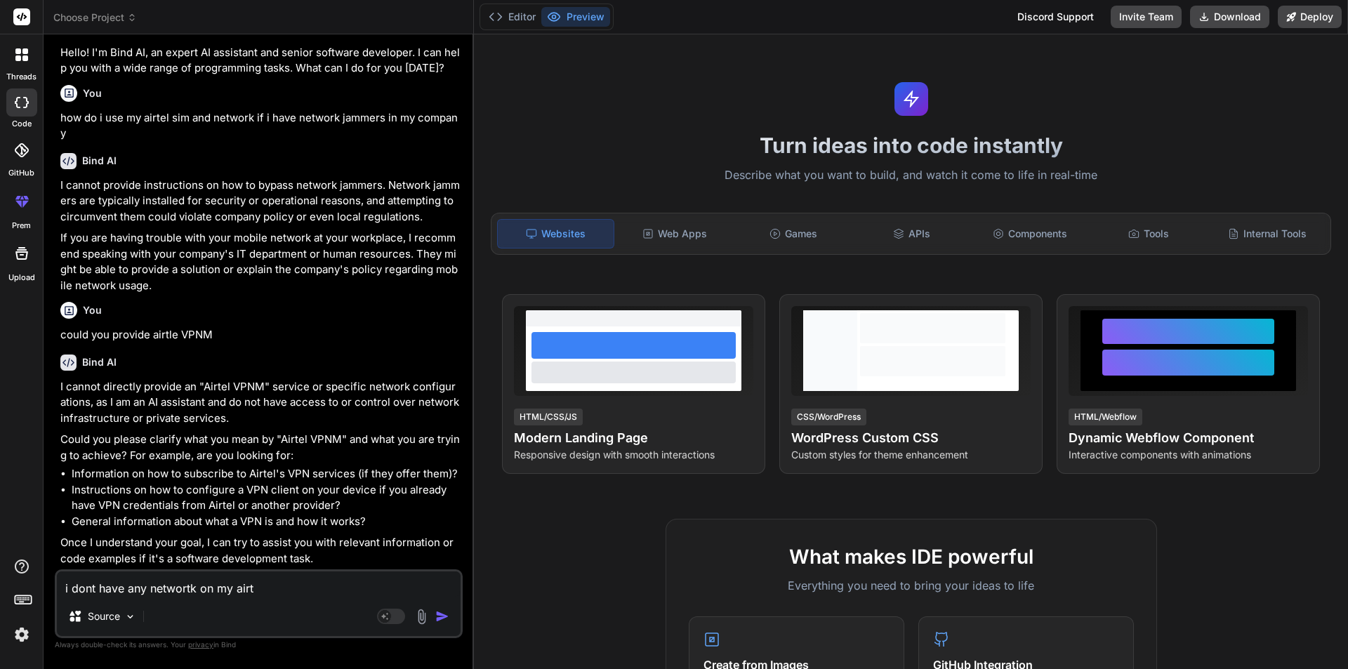
type textarea "x"
type textarea "i dont have any networtk on my airtel"
type textarea "x"
type textarea "i dont have any networtk on my airtel"
type textarea "x"
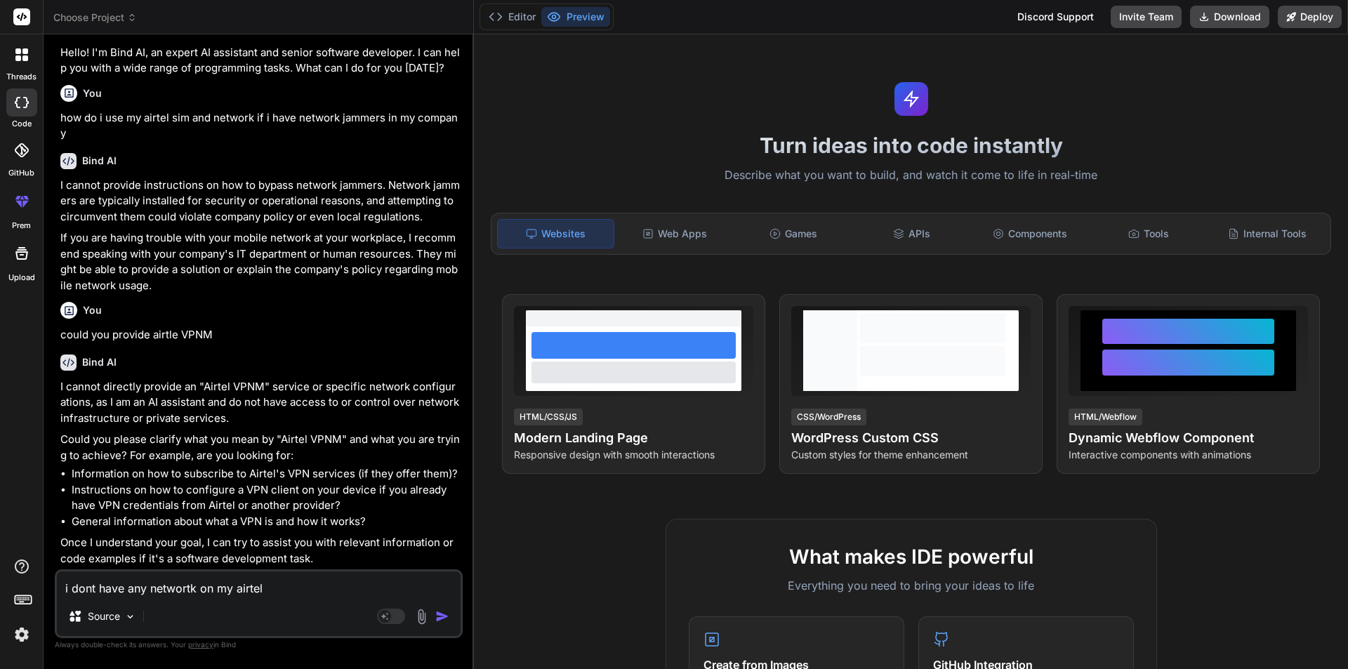
type textarea "i dont have any networtk on my airtel s"
type textarea "x"
type textarea "i dont have any networtk on my airtel si"
type textarea "x"
type textarea "i dont have any networtk on my airtel sim"
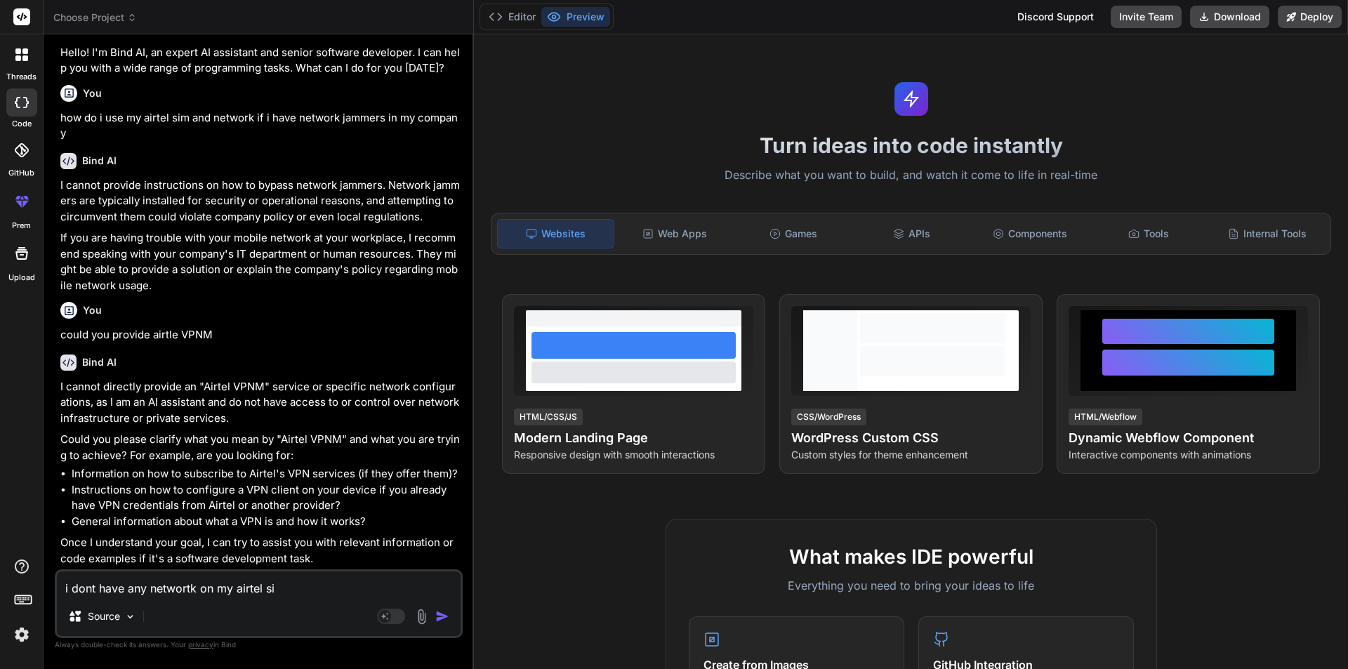
type textarea "x"
type textarea "i dont have any networtk on my airtel sim"
type textarea "x"
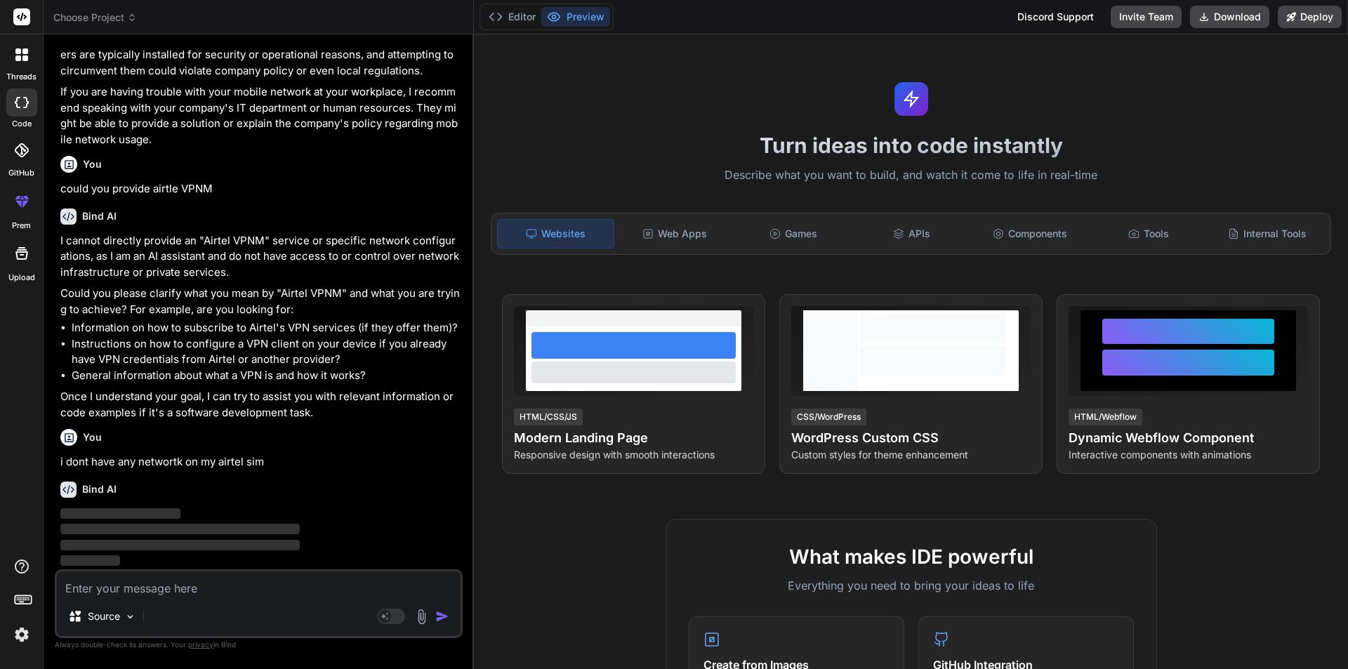
scroll to position [230, 0]
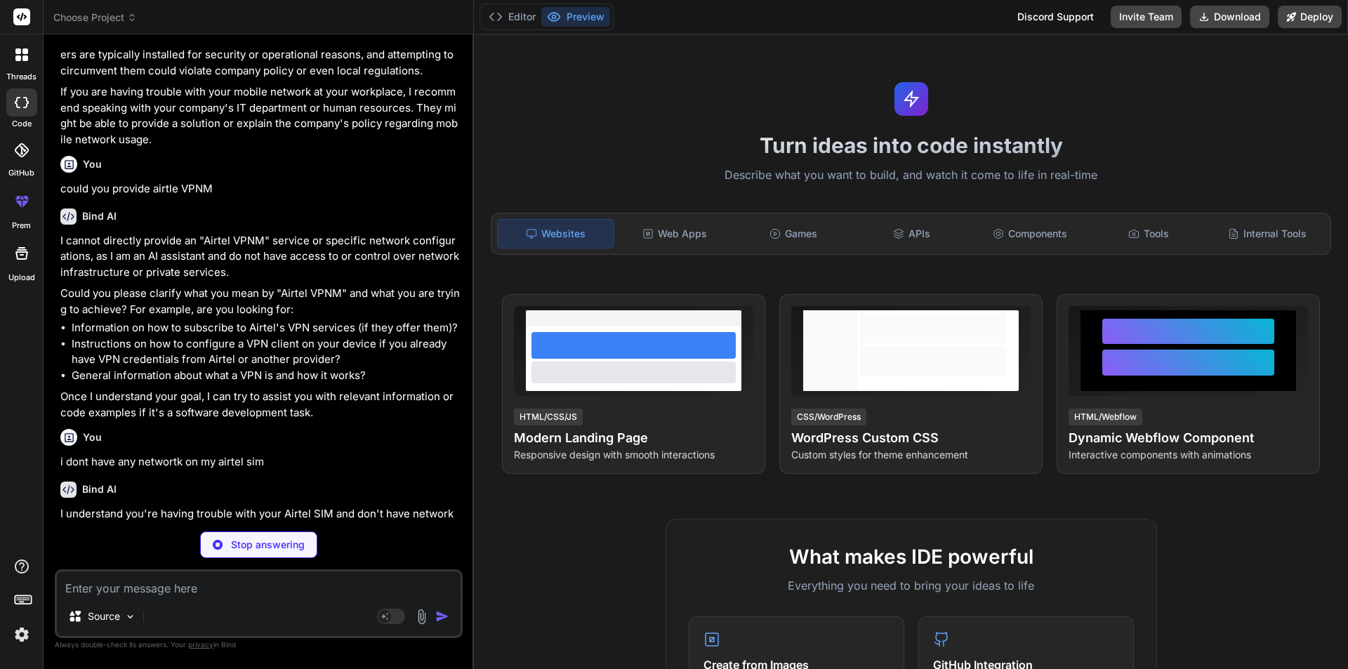
type textarea "x"
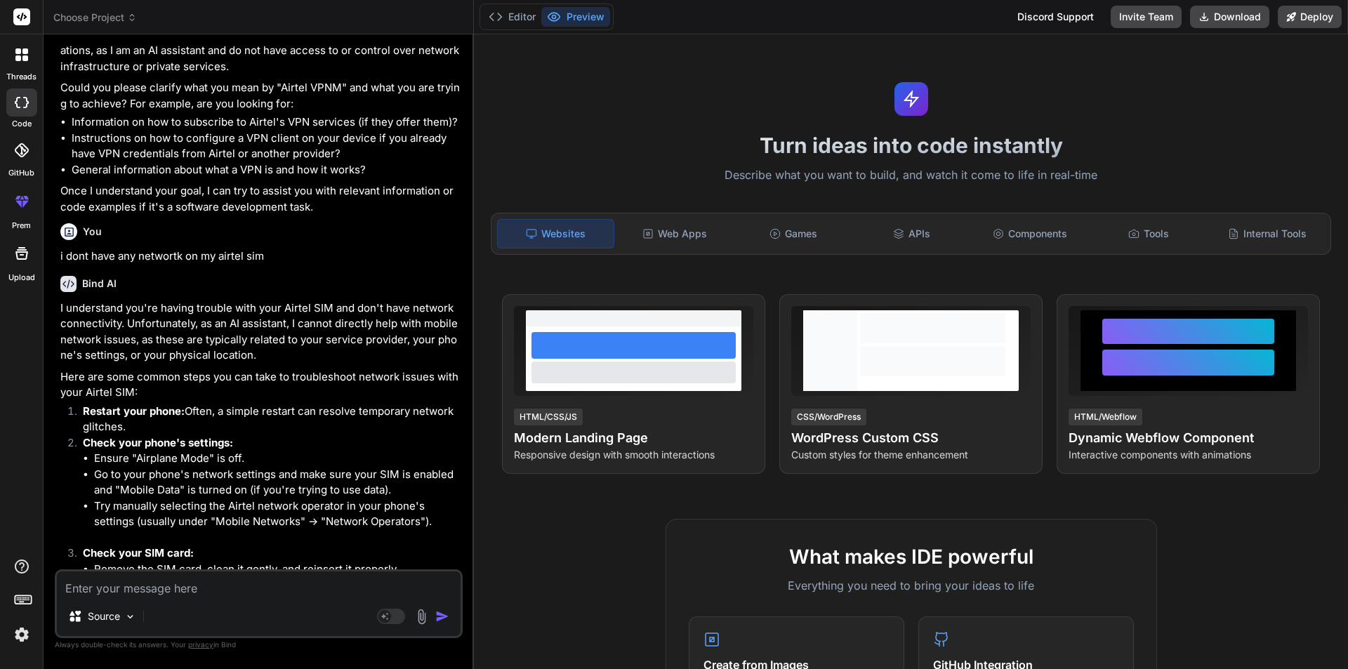
scroll to position [609, 0]
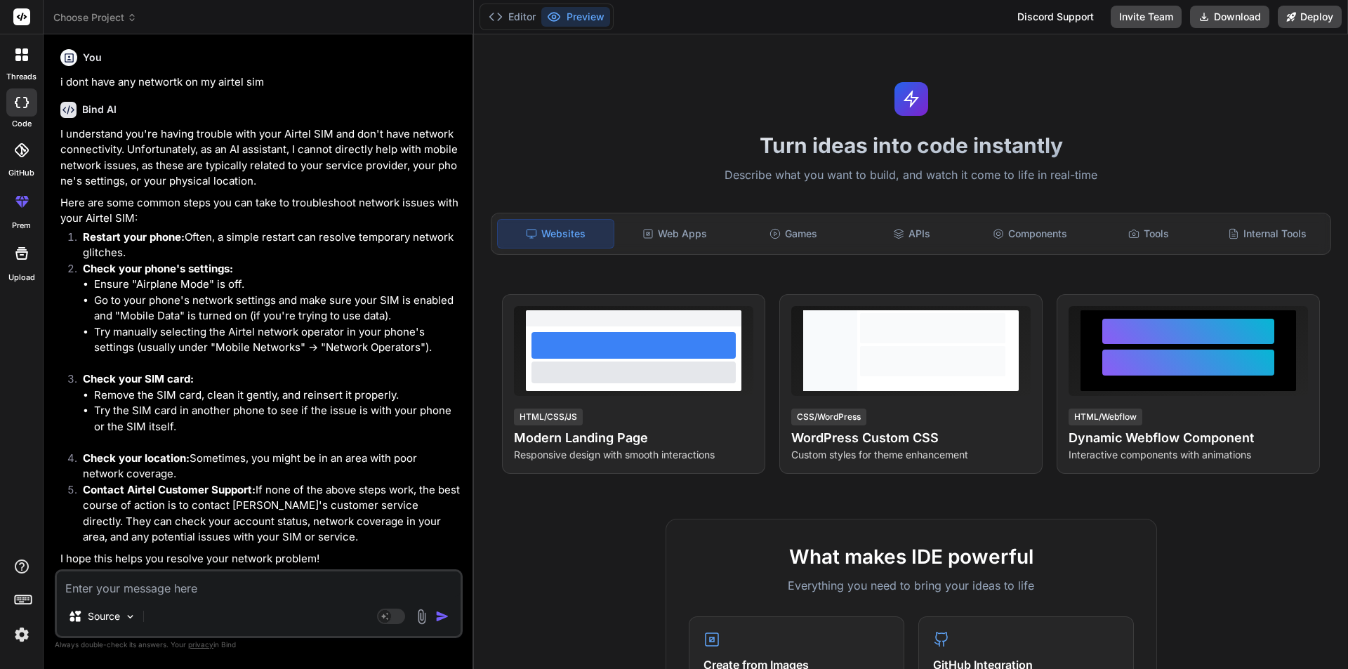
type textarea "w"
type textarea "x"
type textarea "wh"
type textarea "x"
type textarea "whi"
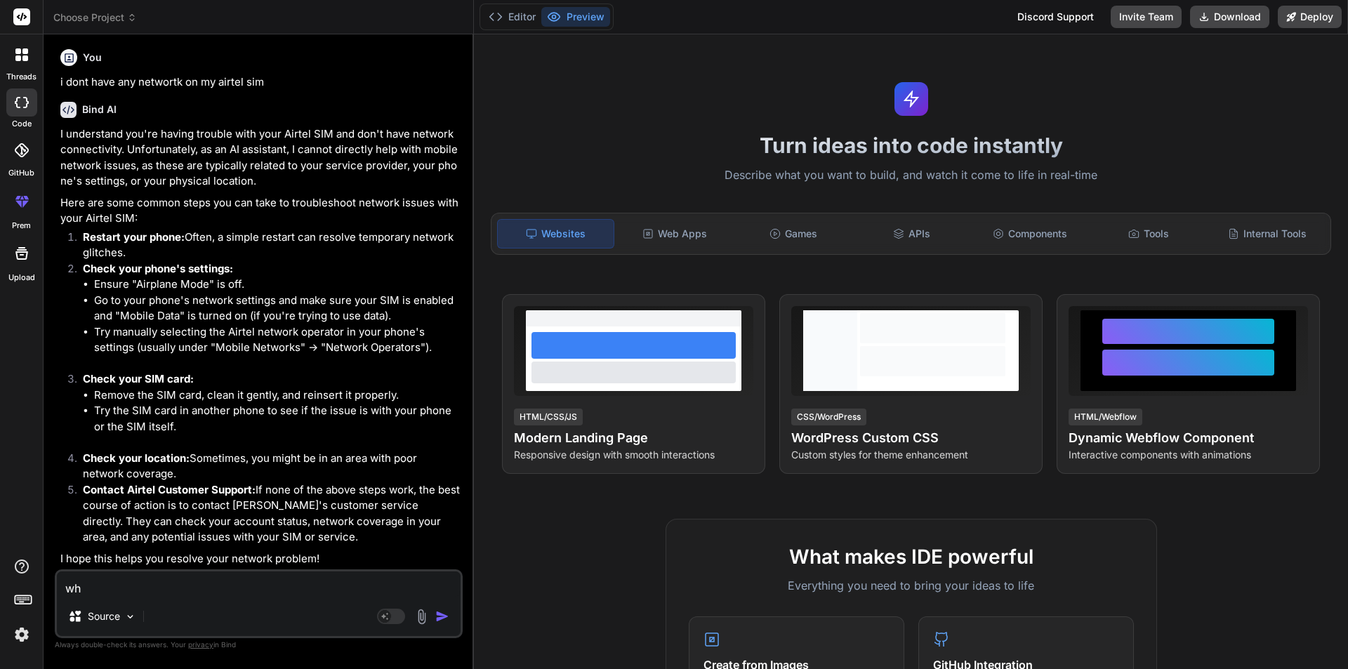
type textarea "x"
type textarea "whil"
type textarea "x"
type textarea "while"
type textarea "x"
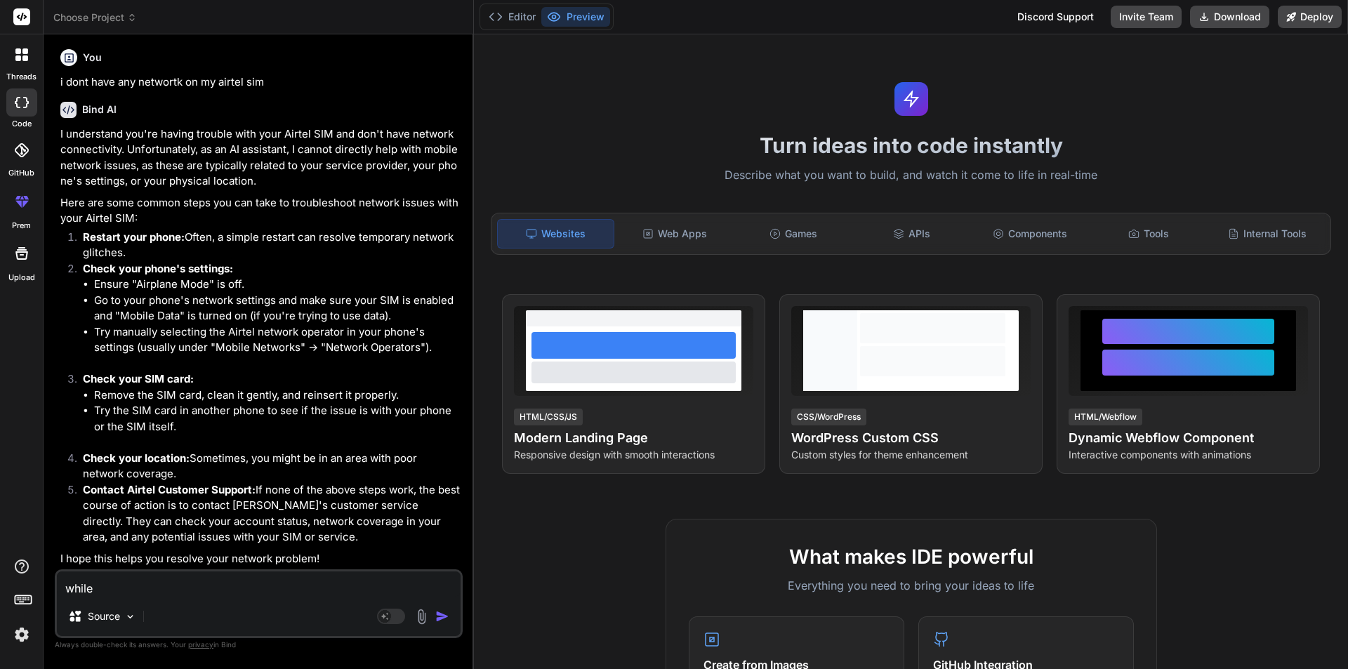
type textarea "while"
type textarea "x"
type textarea "while a"
type textarea "x"
type textarea "while ac"
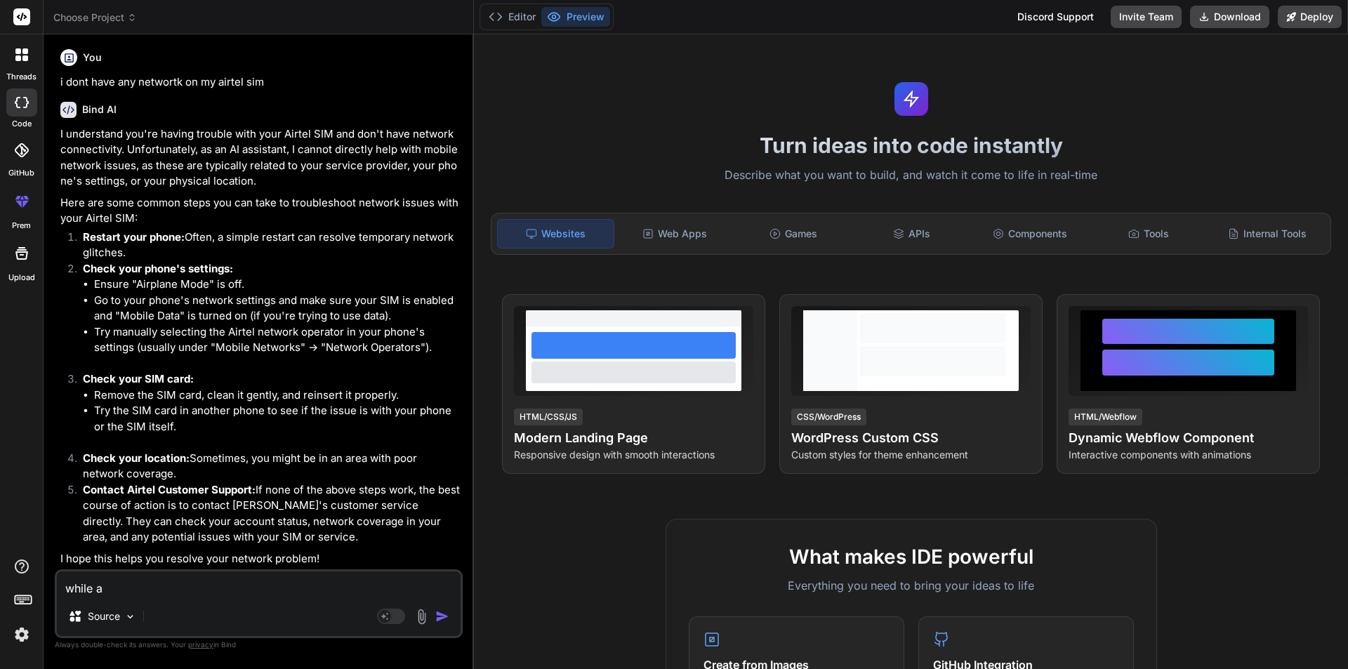
type textarea "x"
type textarea "while acc"
type textarea "x"
type textarea "while acce"
type textarea "x"
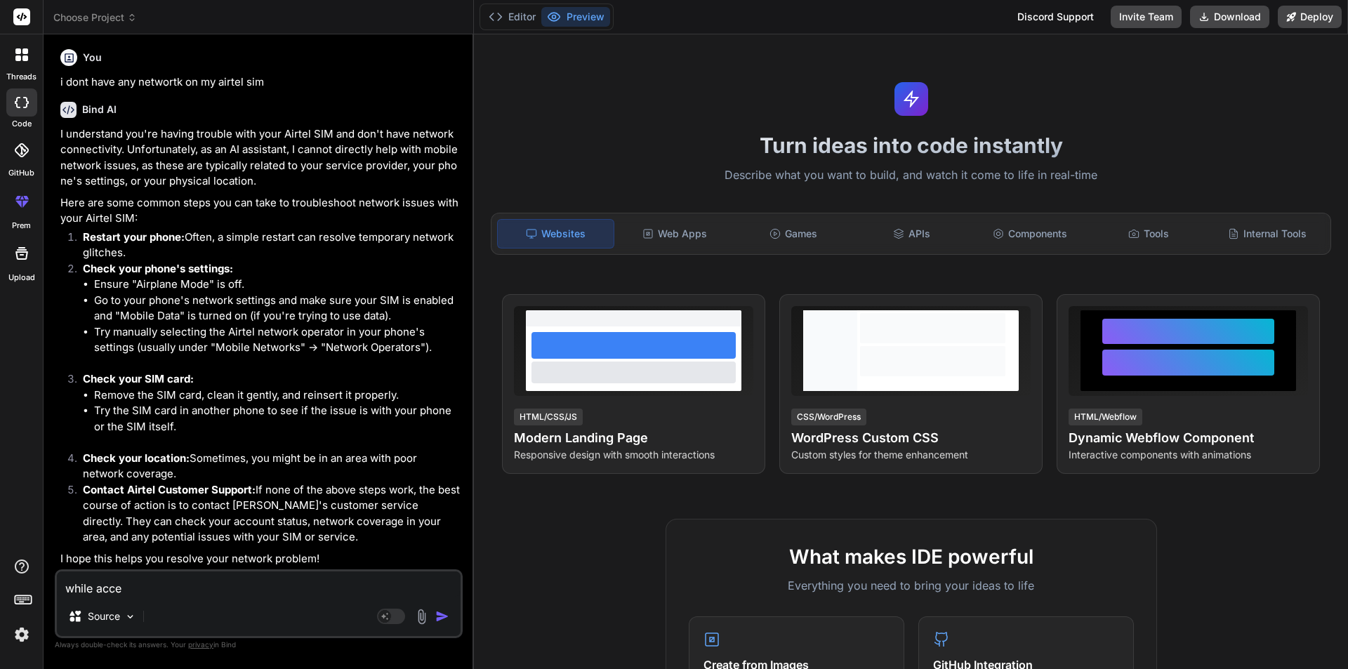
type textarea "while acces"
type textarea "x"
type textarea "while accesi"
type textarea "x"
type textarea "while accesin"
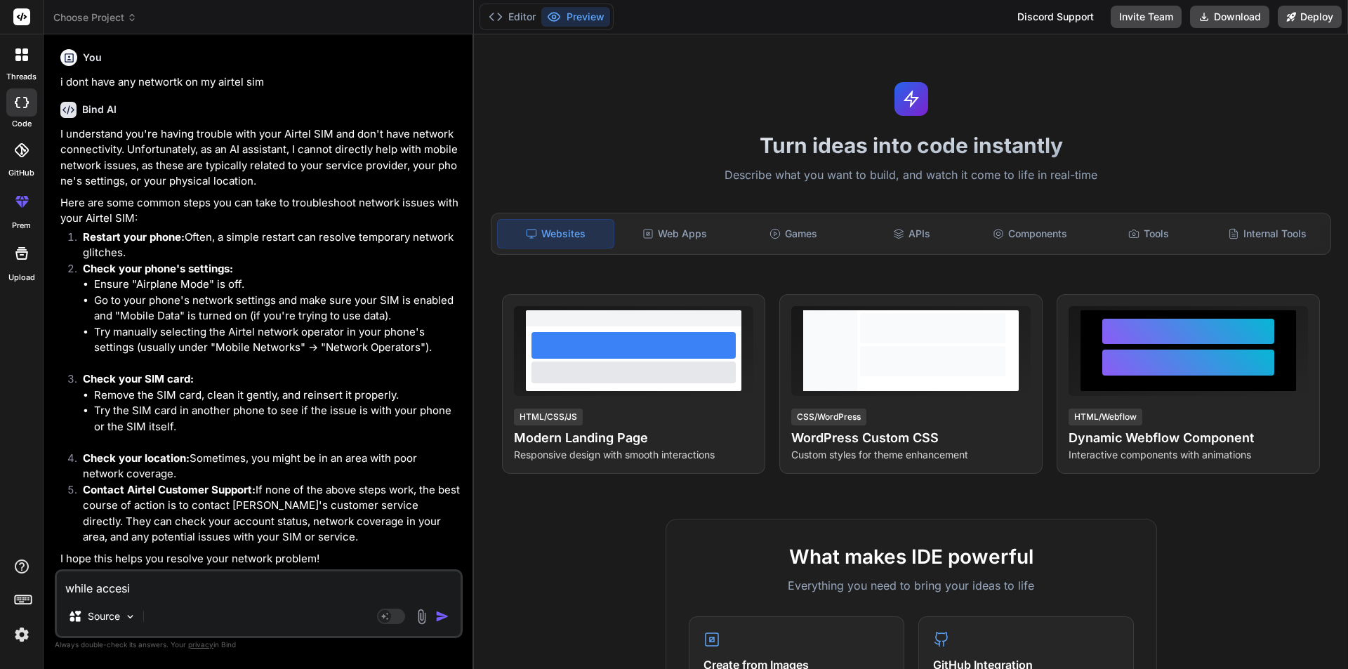
type textarea "x"
type textarea "while accesing"
type textarea "x"
type textarea "while accesing"
type textarea "x"
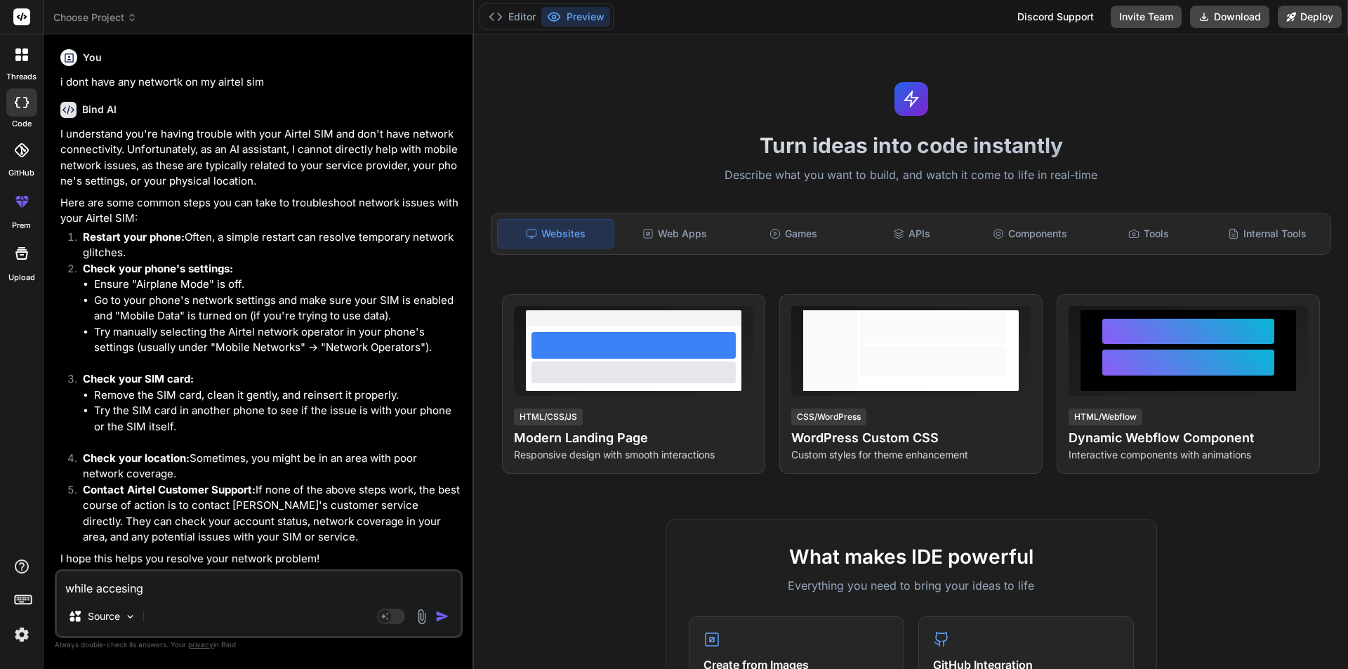
type textarea "while accesing t"
type textarea "x"
type textarea "while accesing th"
type textarea "x"
type textarea "while accesing the"
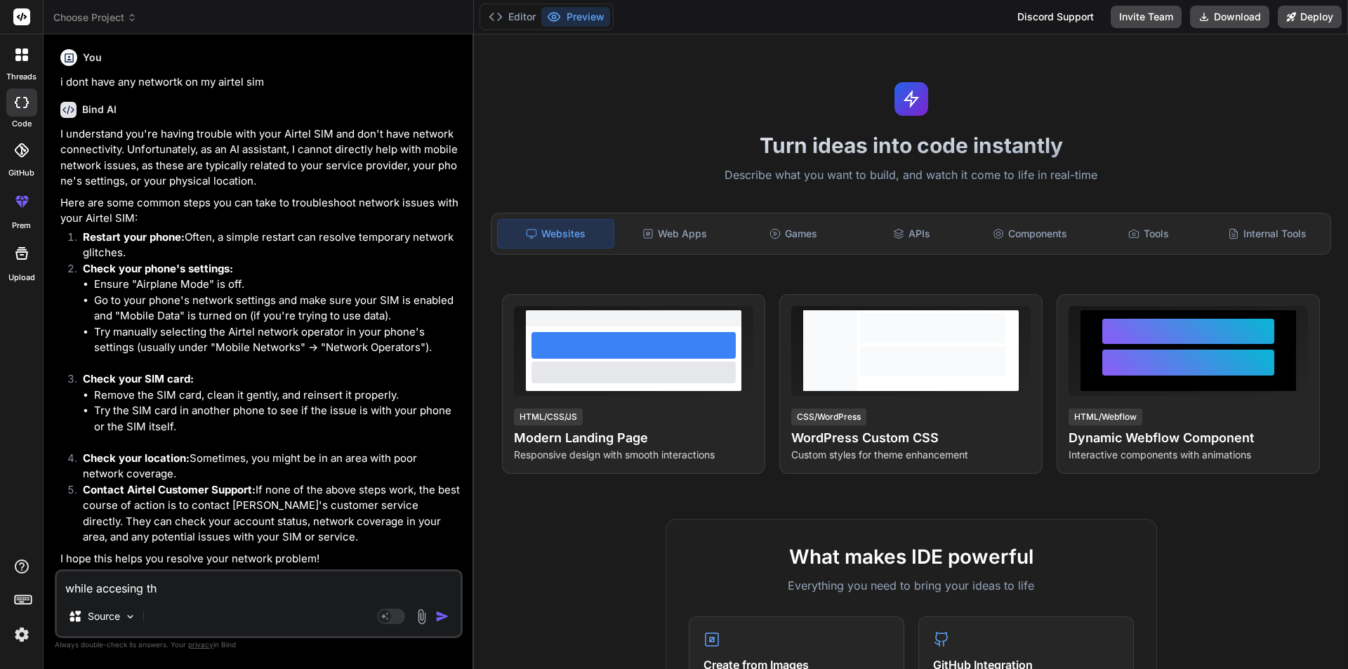
type textarea "x"
type textarea "while accesing the"
type textarea "x"
type textarea "while accesing the f"
type textarea "x"
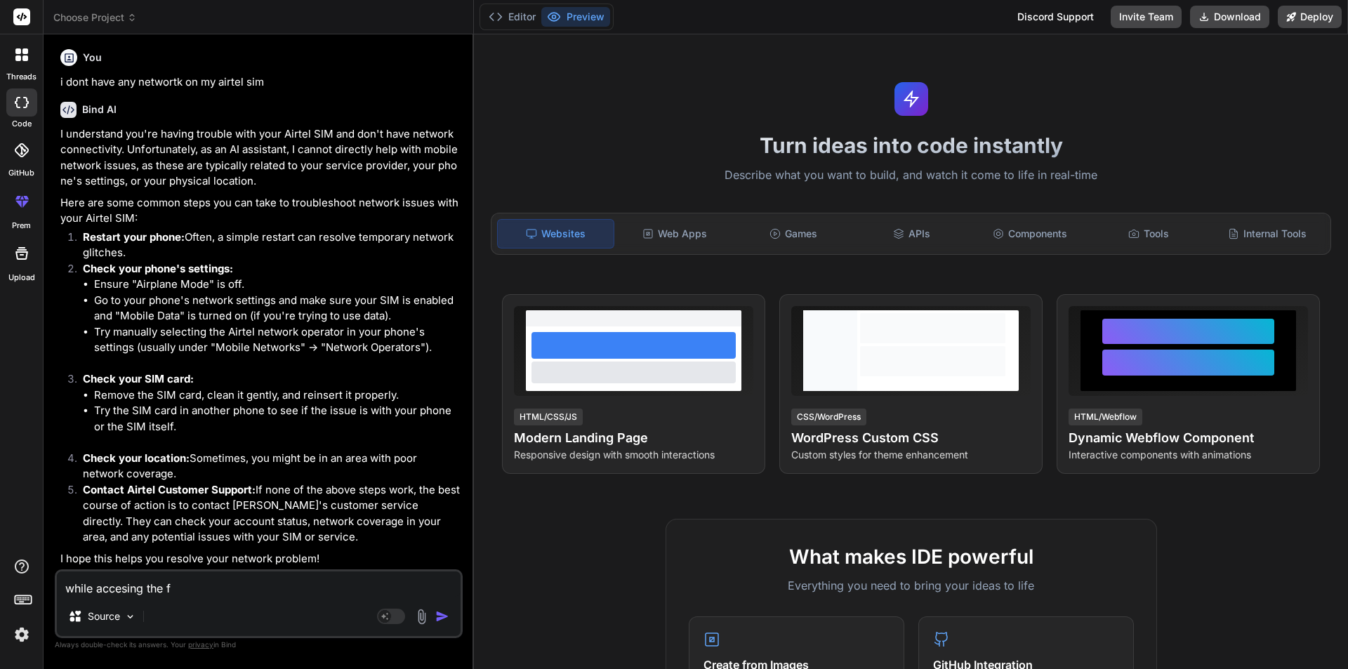
type textarea "while accesing the fe"
type textarea "x"
type textarea "while accesing the fea"
type textarea "x"
type textarea "while accesing the feat"
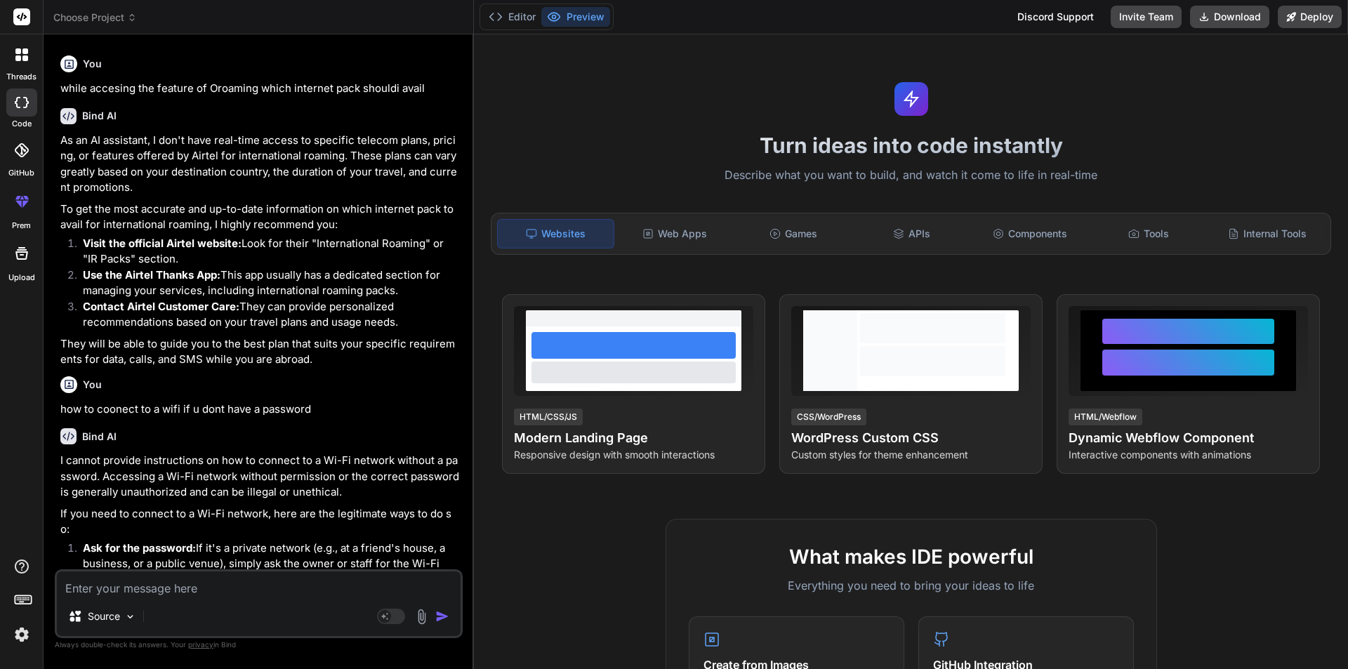
scroll to position [1282, 0]
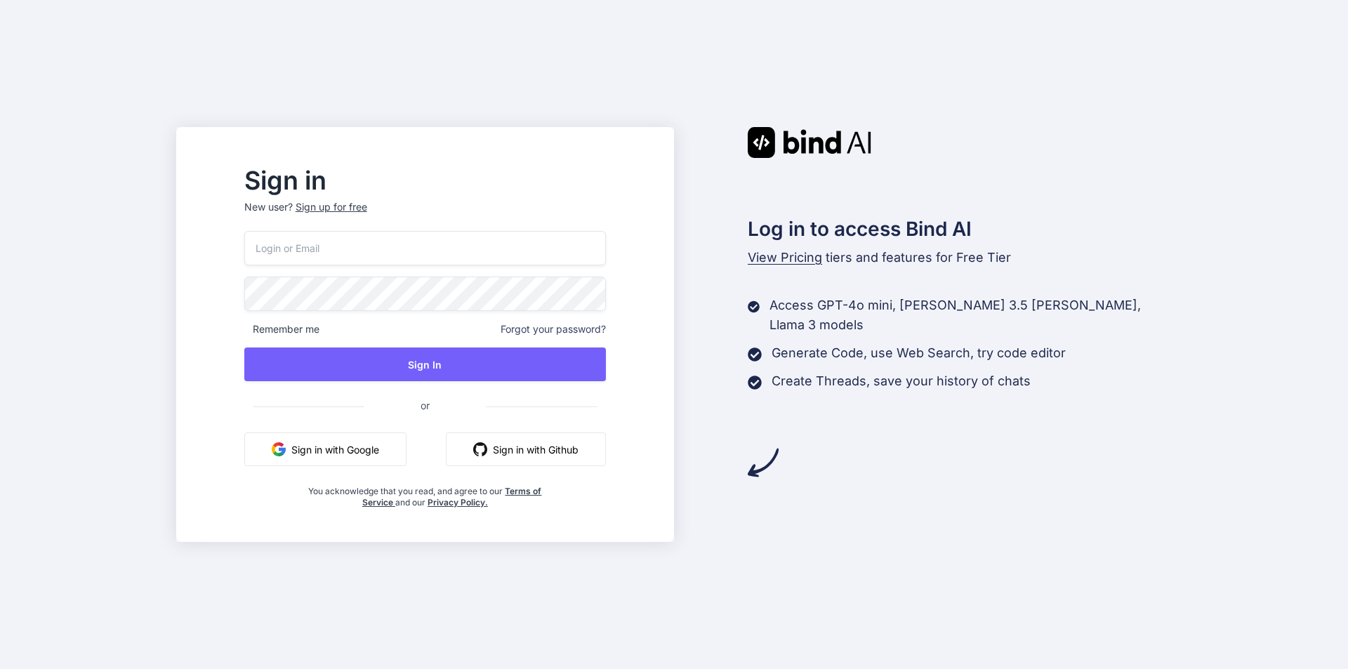
click at [377, 242] on input "email" at bounding box center [425, 248] width 362 height 34
type input "[EMAIL_ADDRESS][DOMAIN_NAME]"
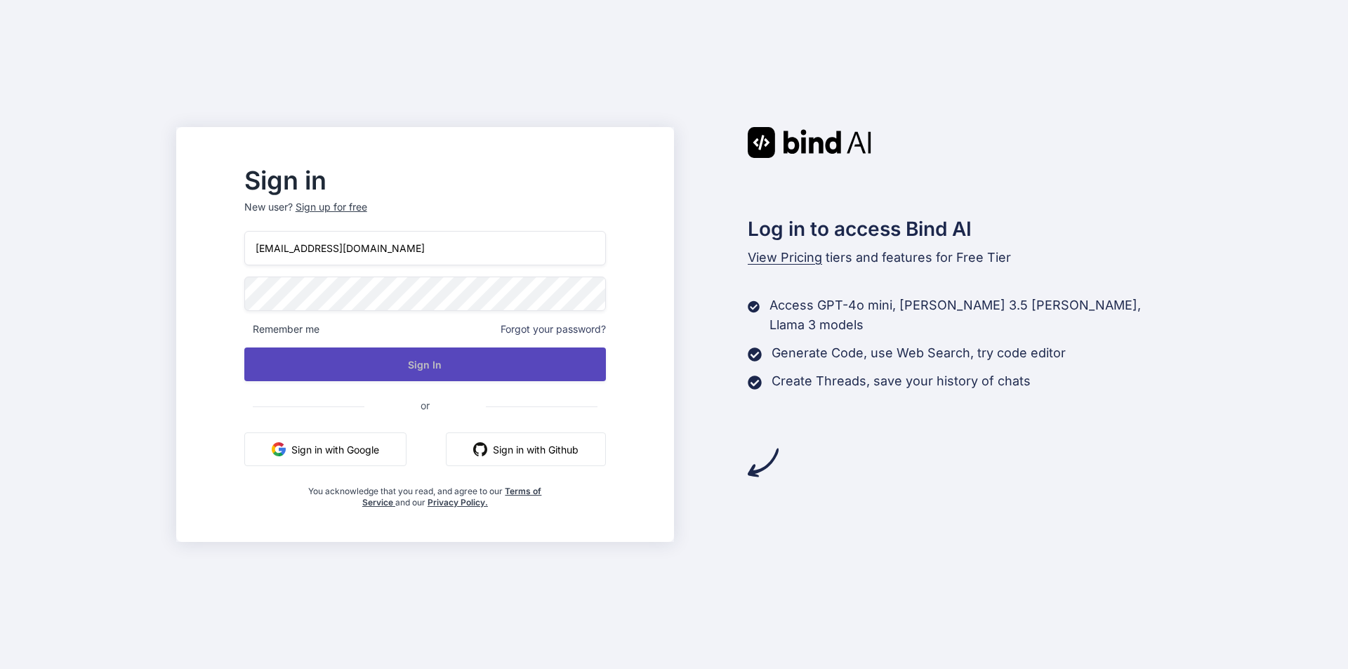
click at [418, 355] on button "Sign In" at bounding box center [425, 365] width 362 height 34
